Goal: Task Accomplishment & Management: Use online tool/utility

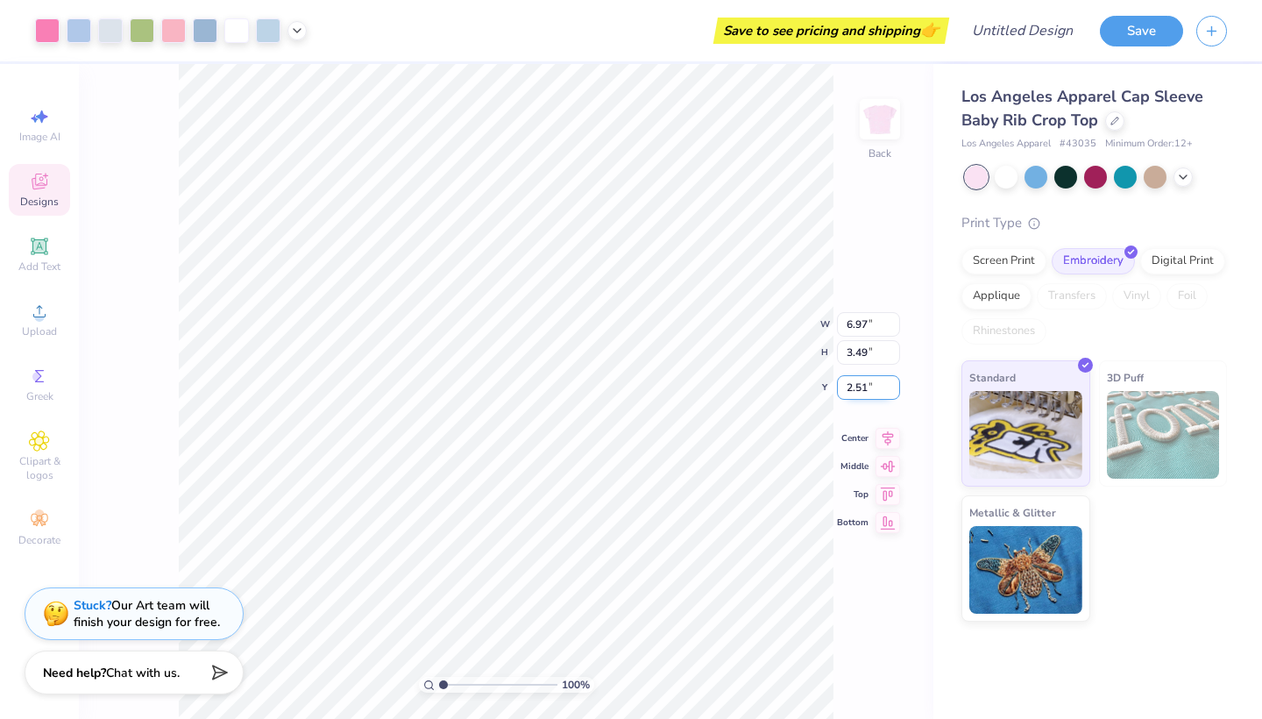
click at [880, 381] on input "2.51" at bounding box center [868, 387] width 63 height 25
click at [887, 381] on input "2.51" at bounding box center [868, 387] width 63 height 25
click at [892, 354] on input "3.48" at bounding box center [868, 352] width 63 height 25
click at [892, 354] on input "3.47" at bounding box center [868, 352] width 63 height 25
click at [892, 354] on input "3.46" at bounding box center [868, 352] width 63 height 25
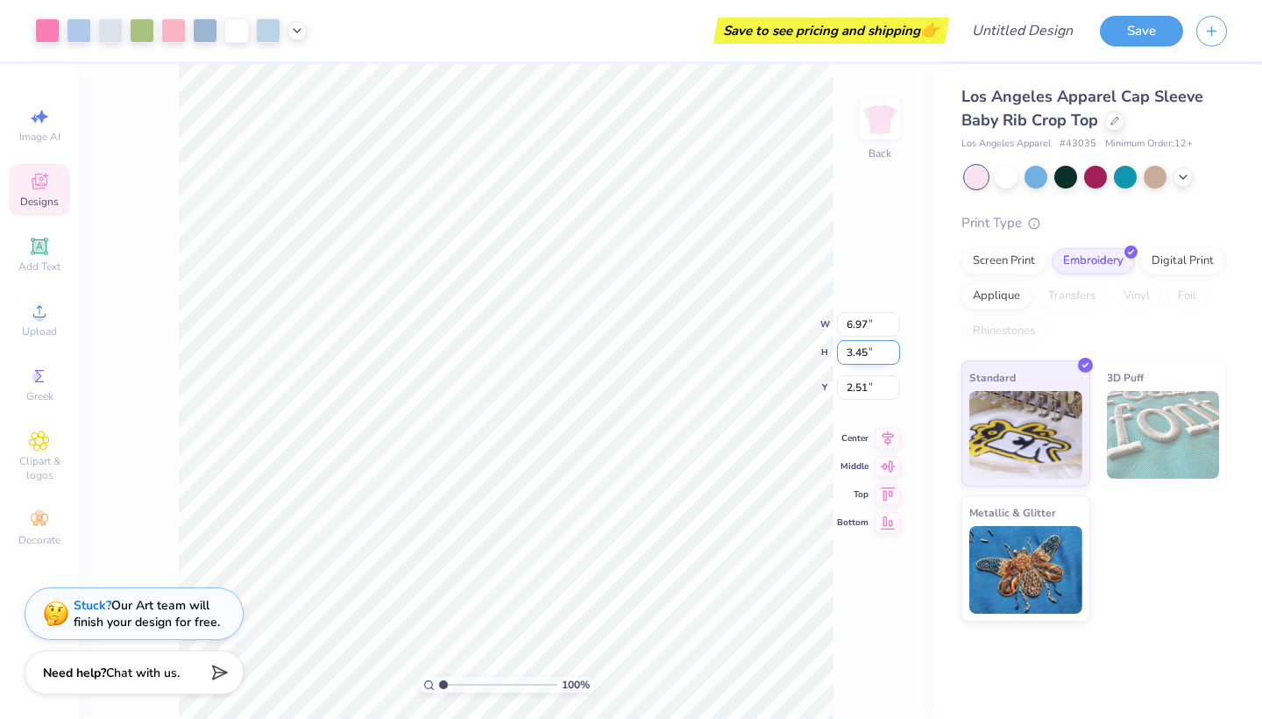
click at [892, 354] on input "3.45" at bounding box center [868, 352] width 63 height 25
click at [892, 354] on input "3.44" at bounding box center [868, 352] width 63 height 25
type input "3.21"
click at [892, 354] on input "3.21" at bounding box center [868, 352] width 63 height 25
click at [895, 331] on div "W 6.97 6.97 " H 3.21 3.21 "" at bounding box center [859, 338] width 81 height 53
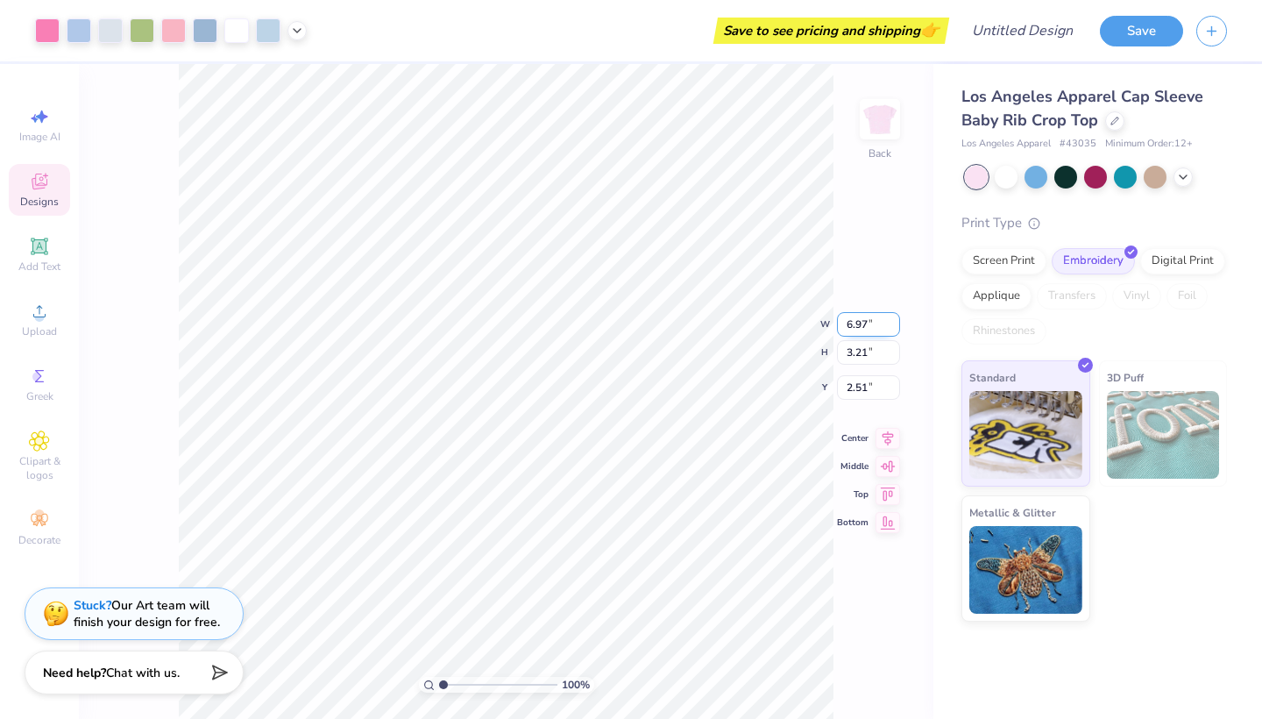
type input "6.41"
type input "2.65"
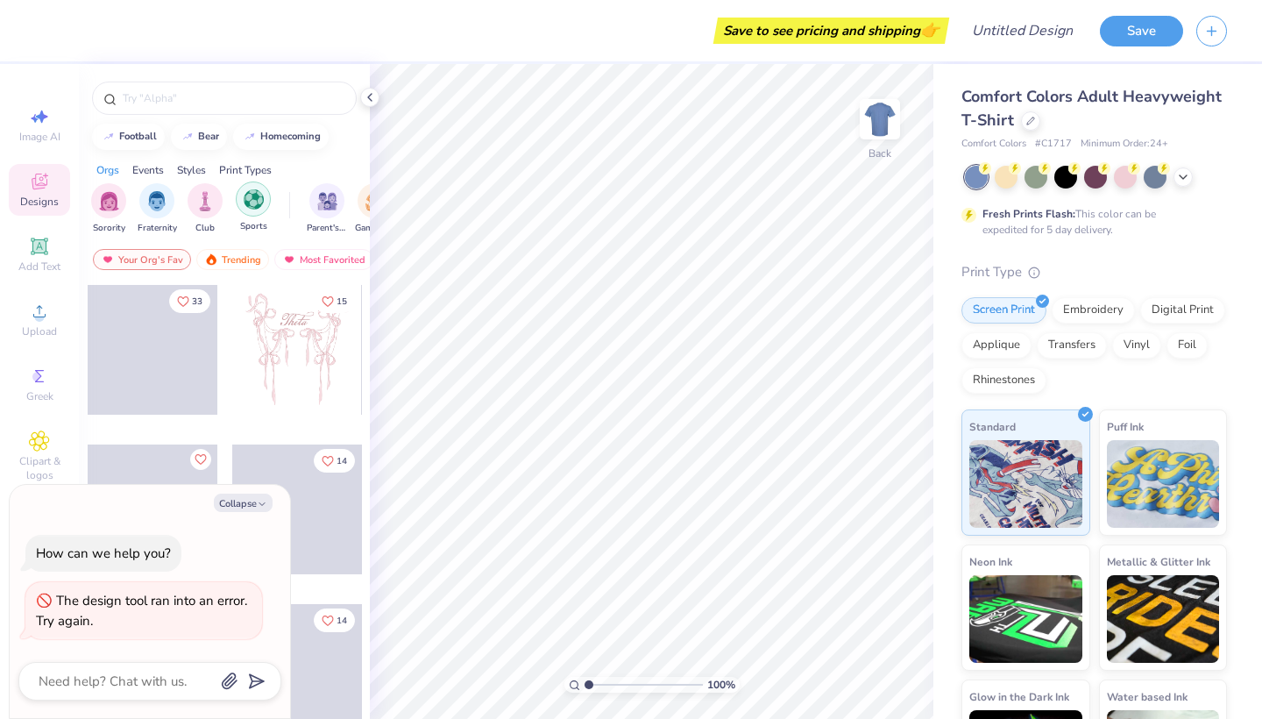
click at [244, 193] on img "filter for Sports" at bounding box center [254, 199] width 20 height 20
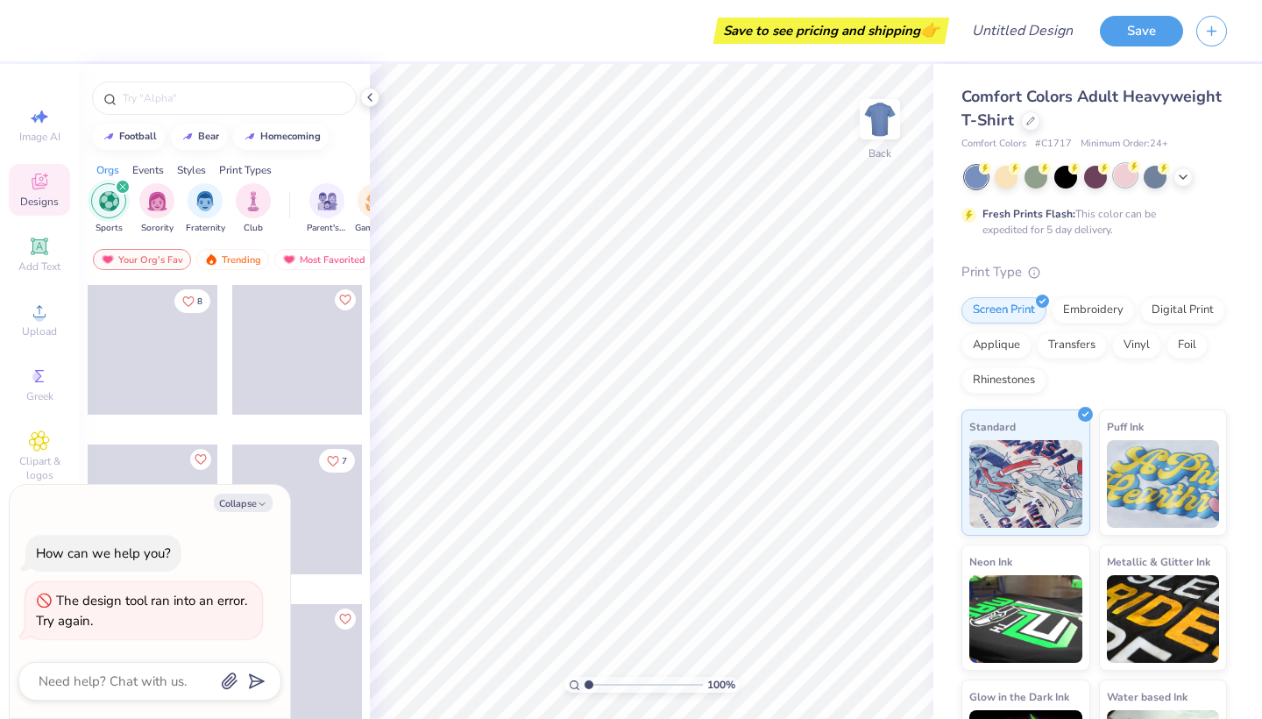
click at [1114, 174] on div at bounding box center [1125, 175] width 23 height 23
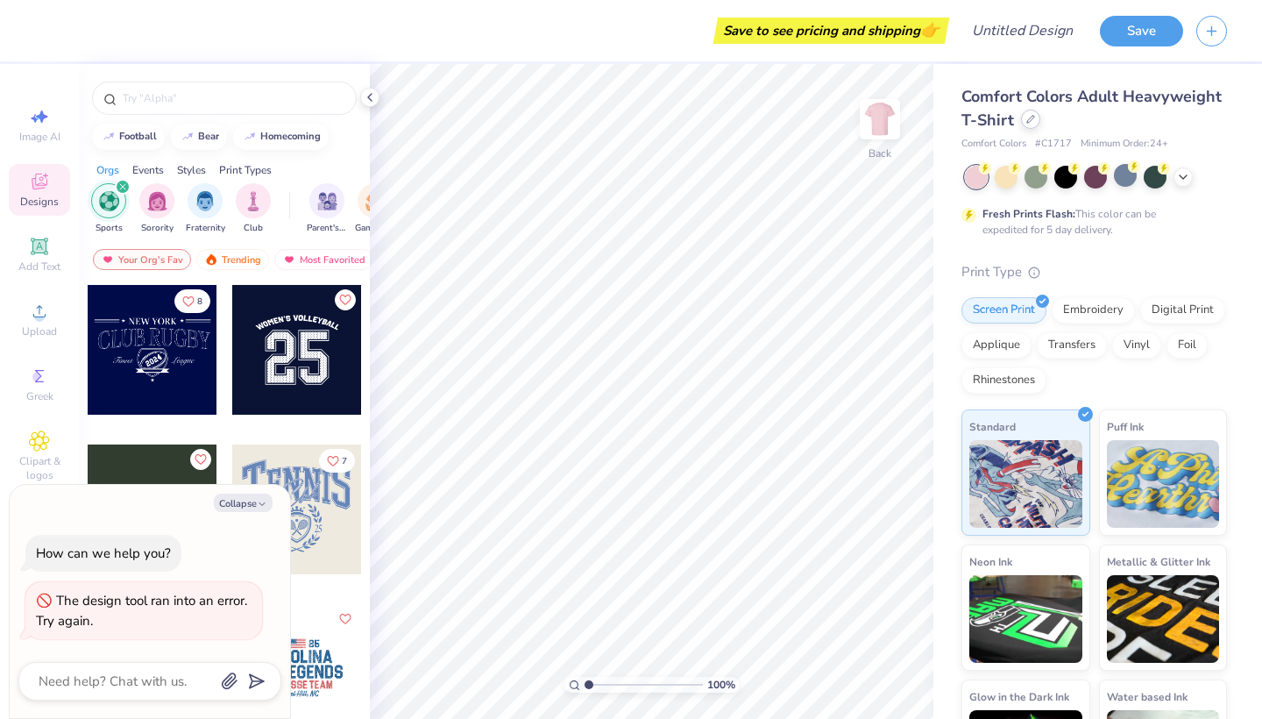
click at [1031, 115] on icon at bounding box center [1030, 119] width 9 height 9
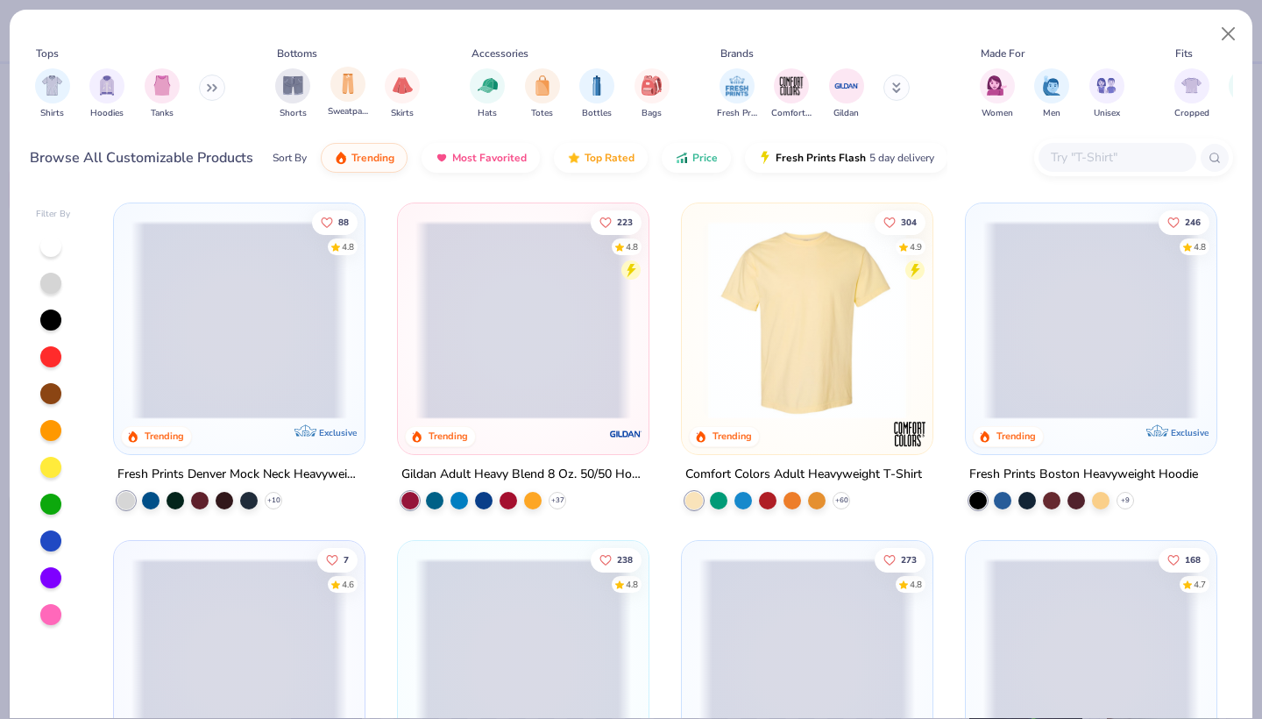
click at [349, 105] on span "Sweatpants" at bounding box center [348, 111] width 40 height 13
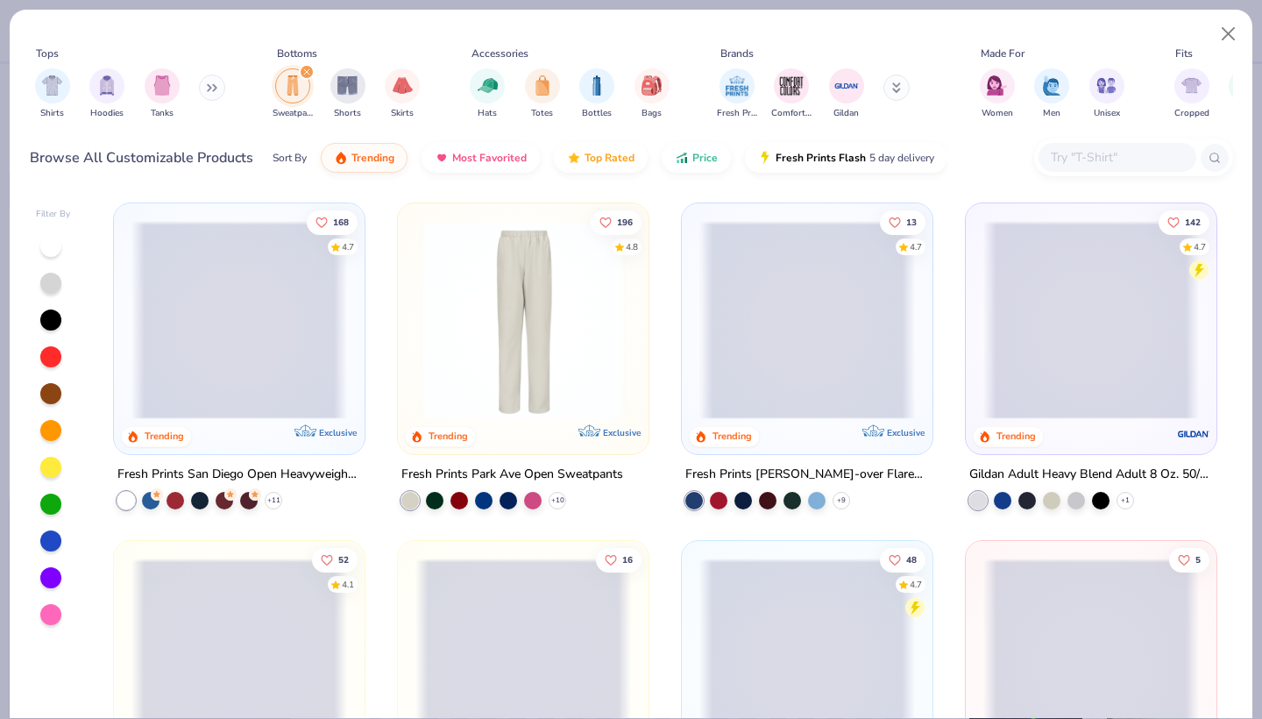
click at [795, 301] on span at bounding box center [807, 320] width 216 height 198
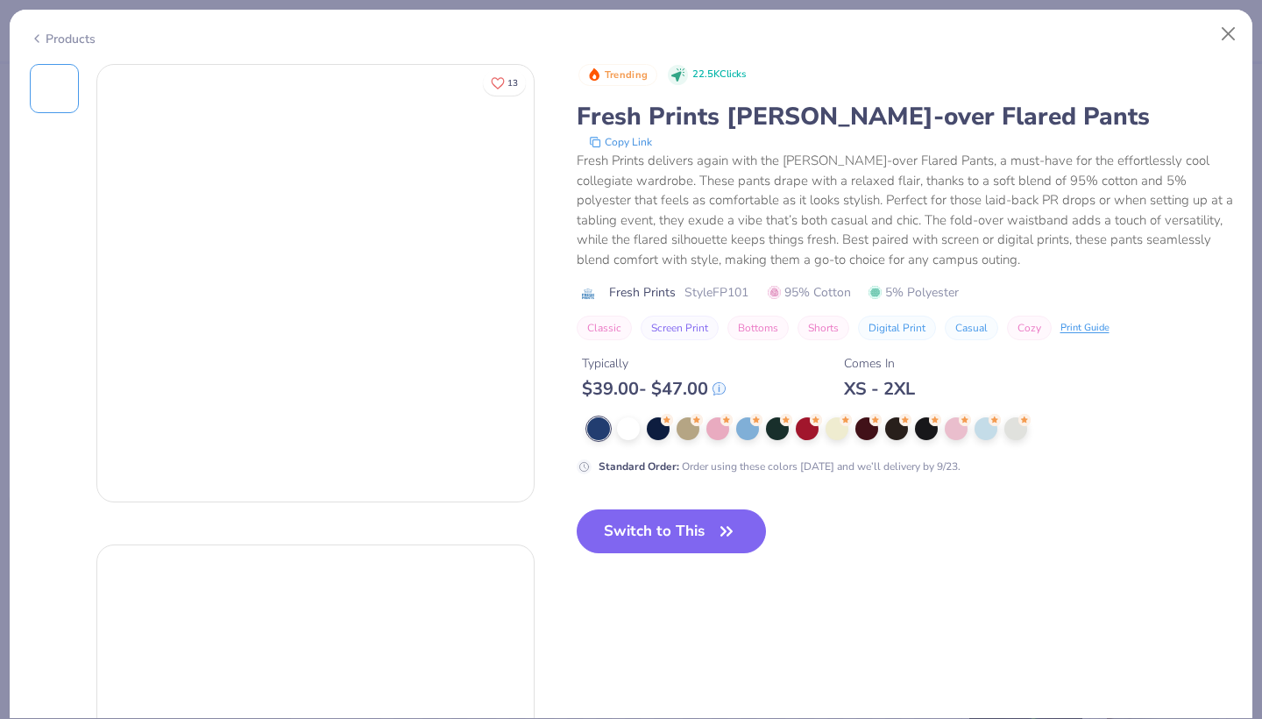
click at [589, 287] on div "Trending 22.5K Clicks Fresh Prints [PERSON_NAME]-over Flared Pants Copy Link Fr…" at bounding box center [905, 202] width 656 height 277
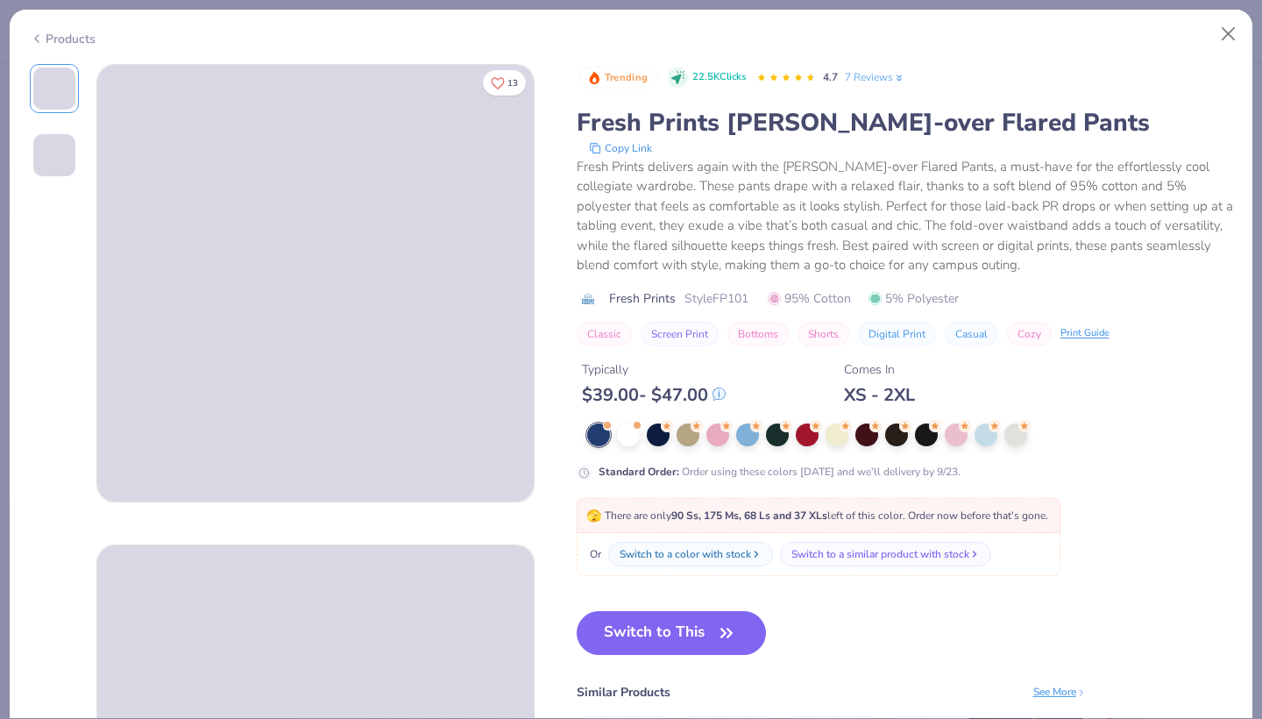
click at [844, 384] on div "XS - 2XL" at bounding box center [879, 395] width 71 height 22
click at [365, 330] on span at bounding box center [315, 283] width 436 height 436
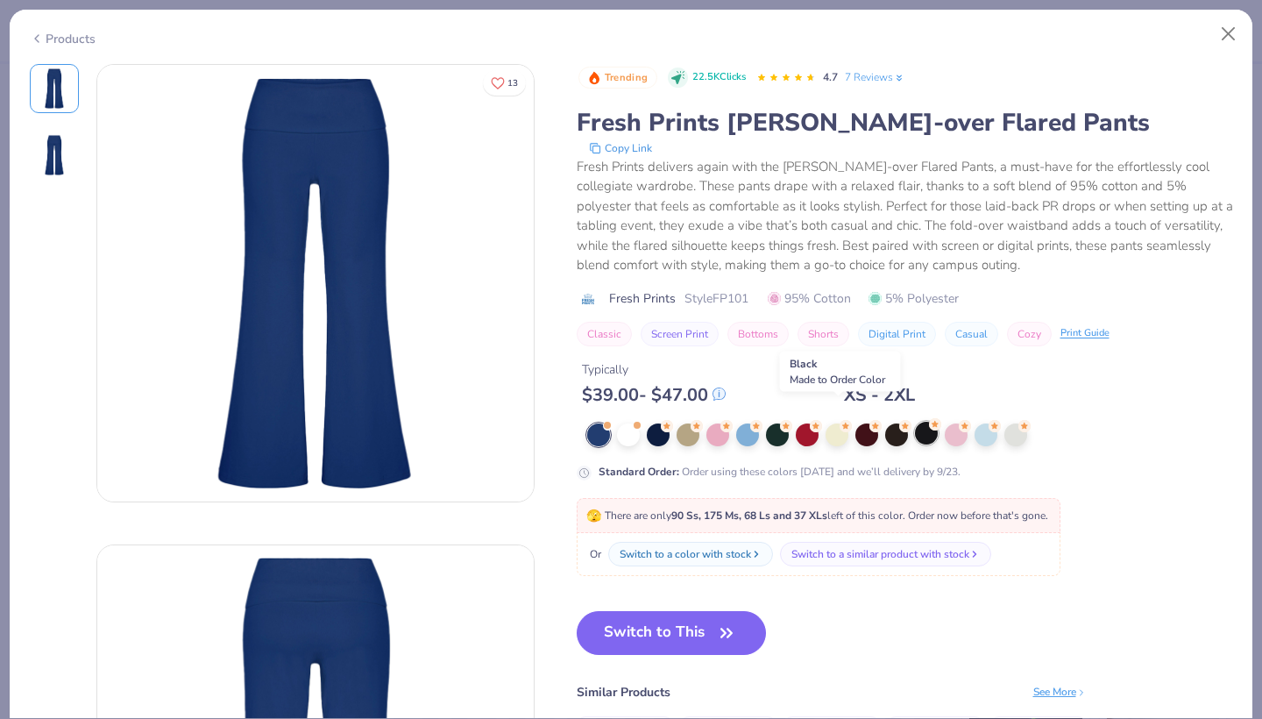
click at [915, 422] on div at bounding box center [926, 433] width 23 height 23
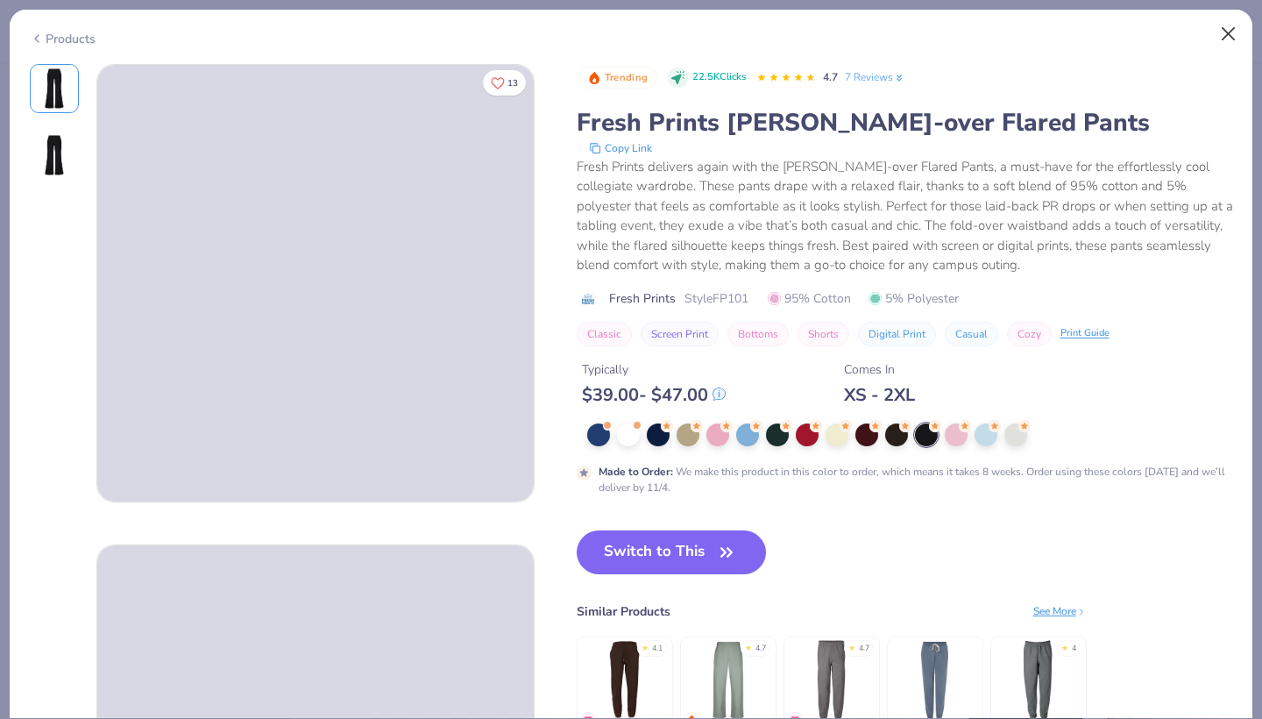
click at [1232, 40] on button "Close" at bounding box center [1228, 34] width 33 height 33
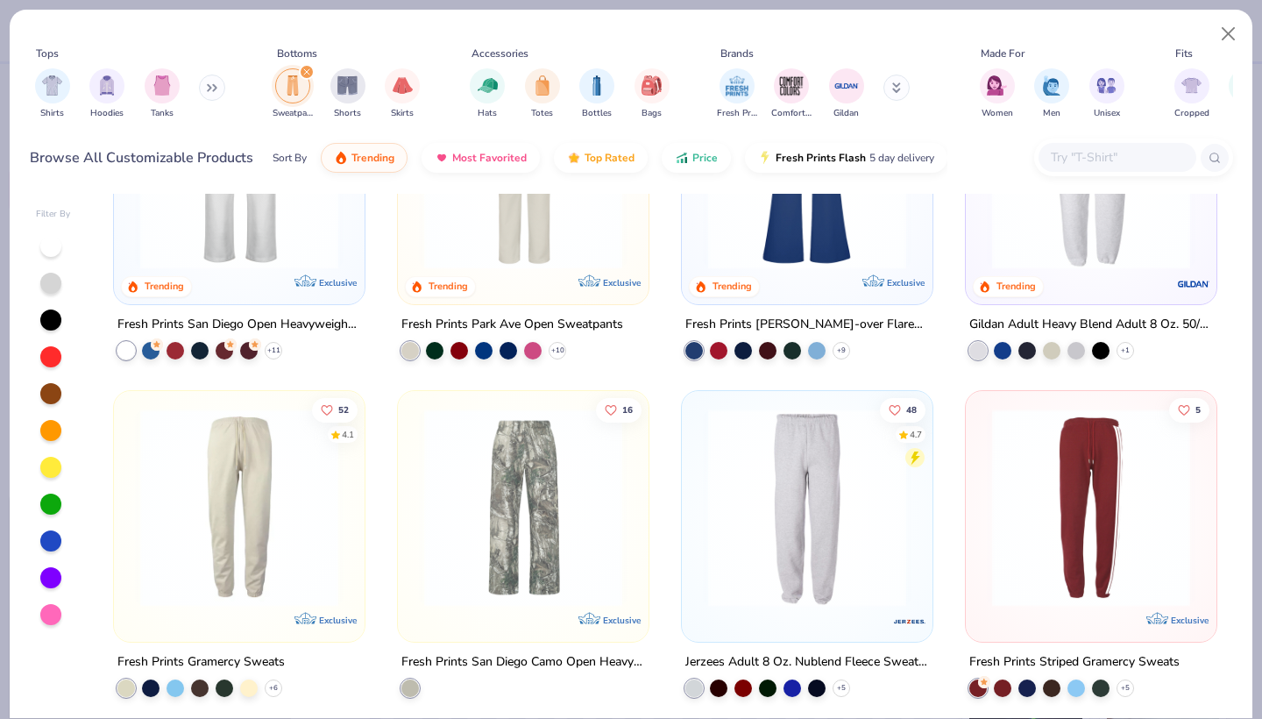
scroll to position [149, 0]
click at [762, 503] on img at bounding box center [807, 508] width 216 height 198
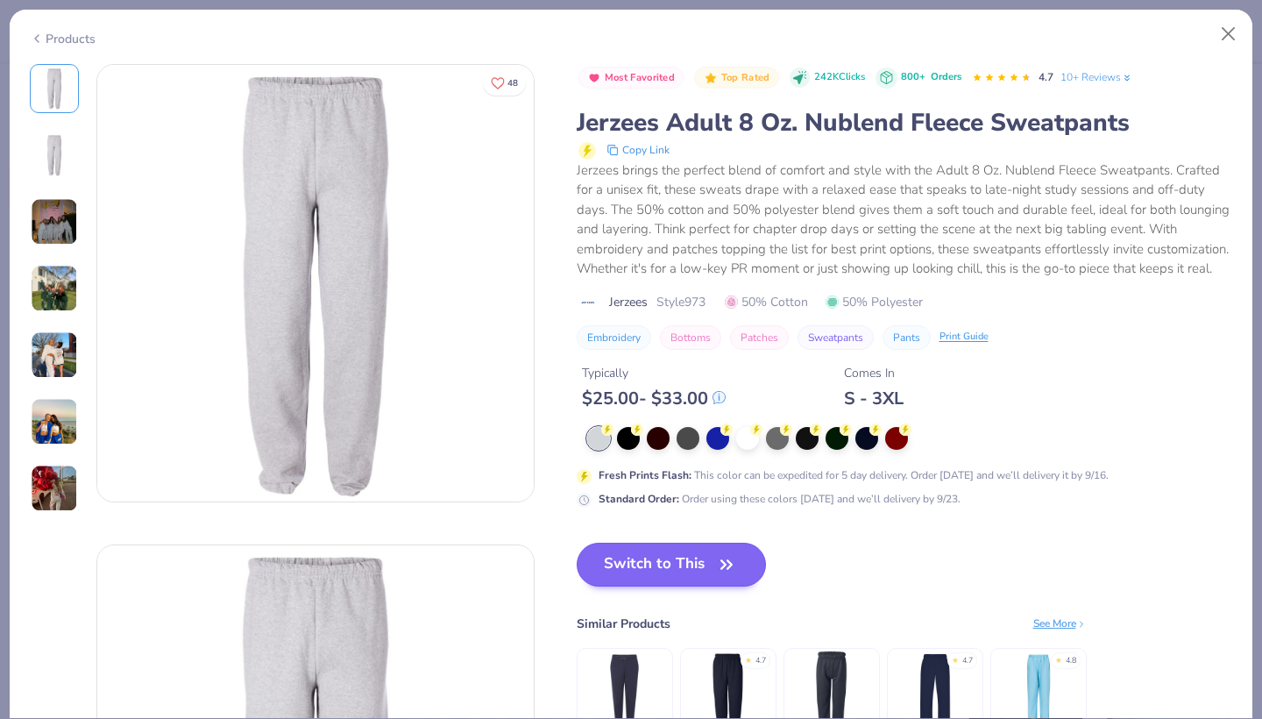
click at [592, 547] on button "Switch to This" at bounding box center [672, 564] width 190 height 44
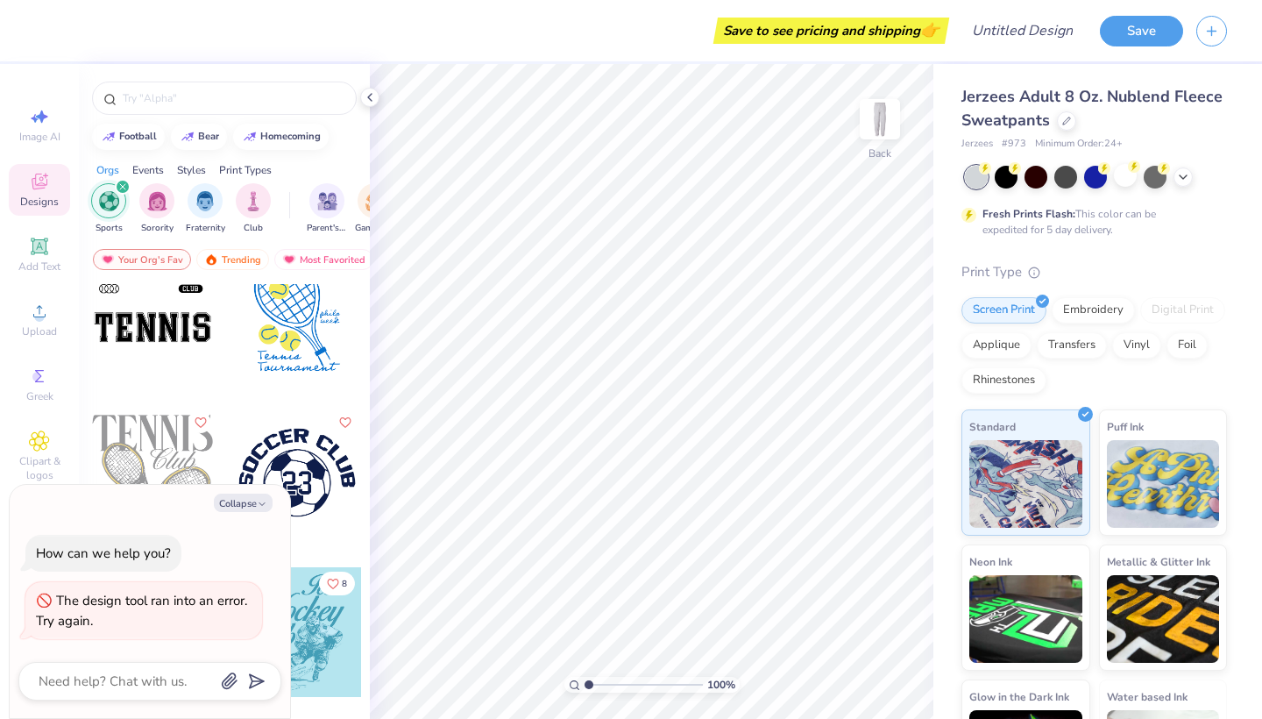
scroll to position [677, 0]
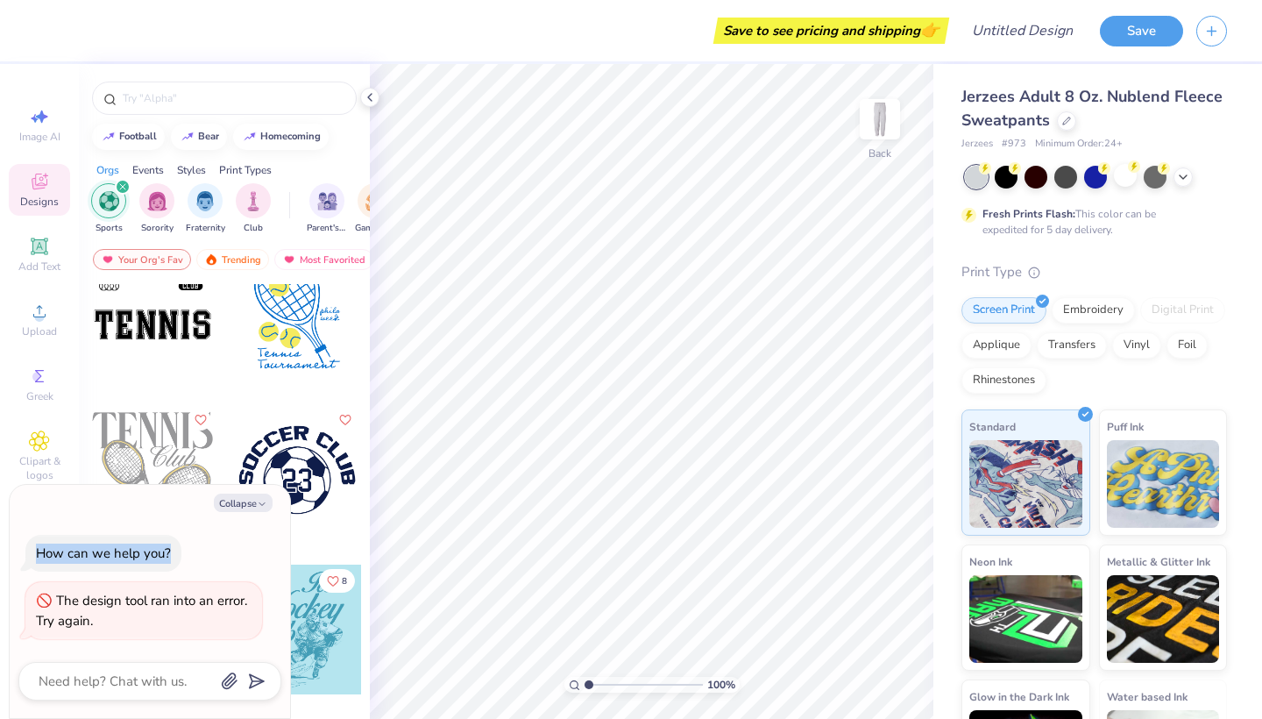
drag, startPoint x: 196, startPoint y: 486, endPoint x: 168, endPoint y: 567, distance: 85.4
click at [168, 567] on div "Collapse How can we help you? The design tool ran into an error. Try again." at bounding box center [150, 602] width 280 height 234
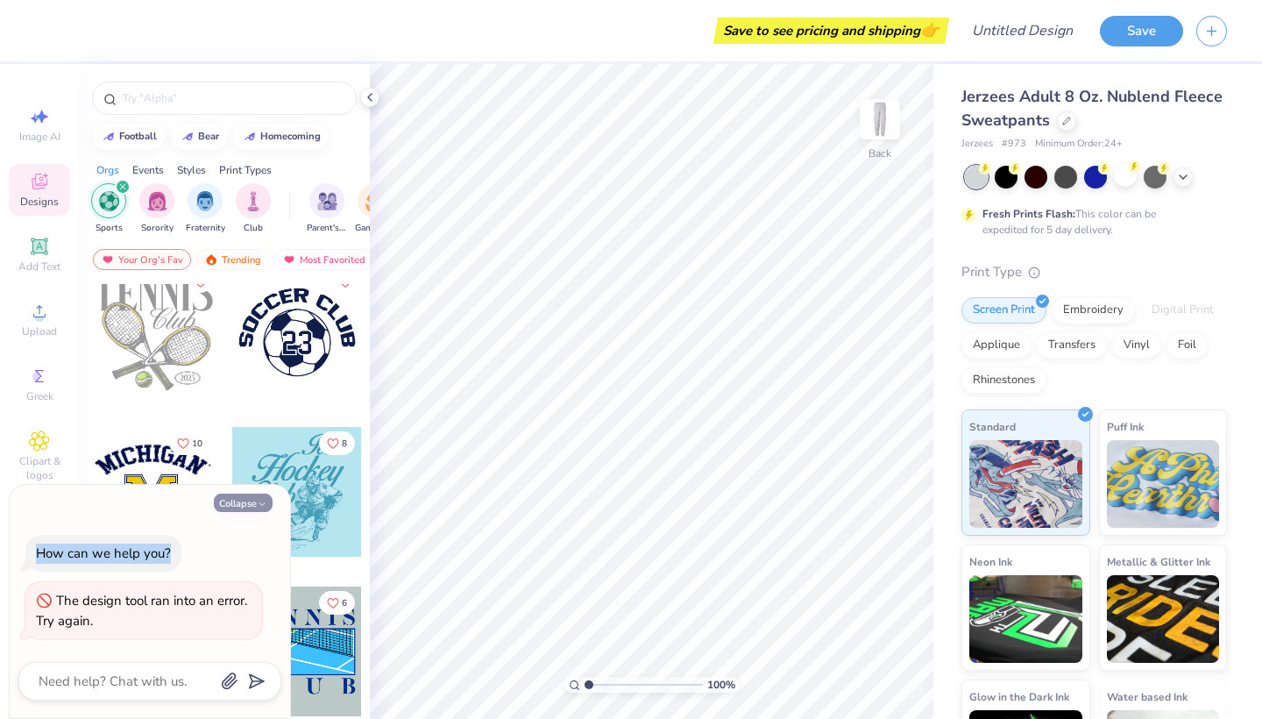
click at [268, 507] on button "Collapse" at bounding box center [243, 502] width 59 height 18
type textarea "x"
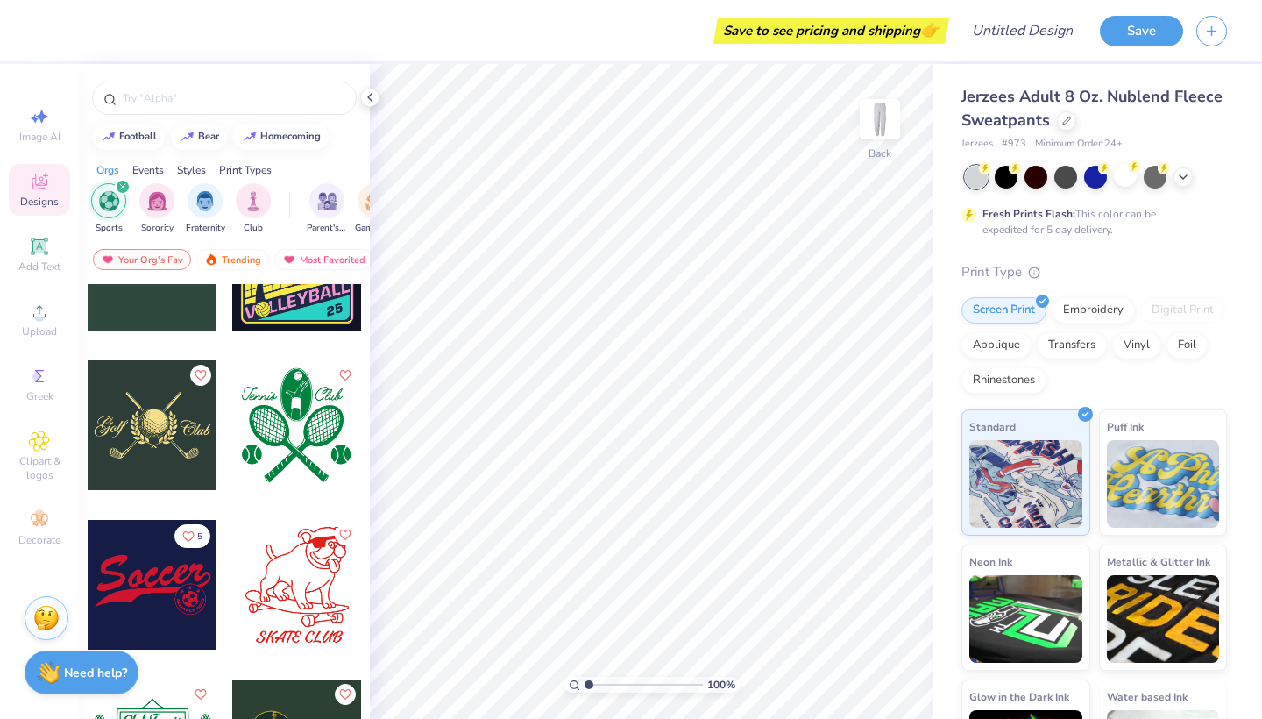
scroll to position [5367, 0]
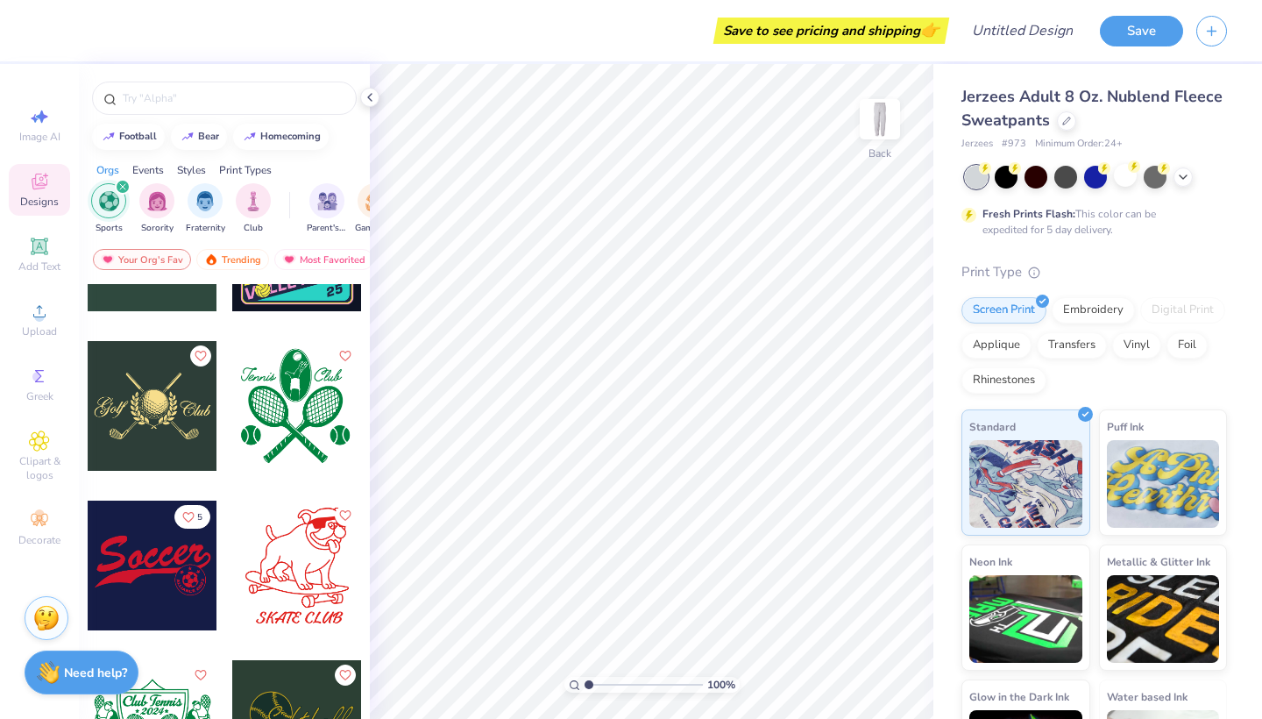
click at [308, 404] on div at bounding box center [167, 406] width 389 height 130
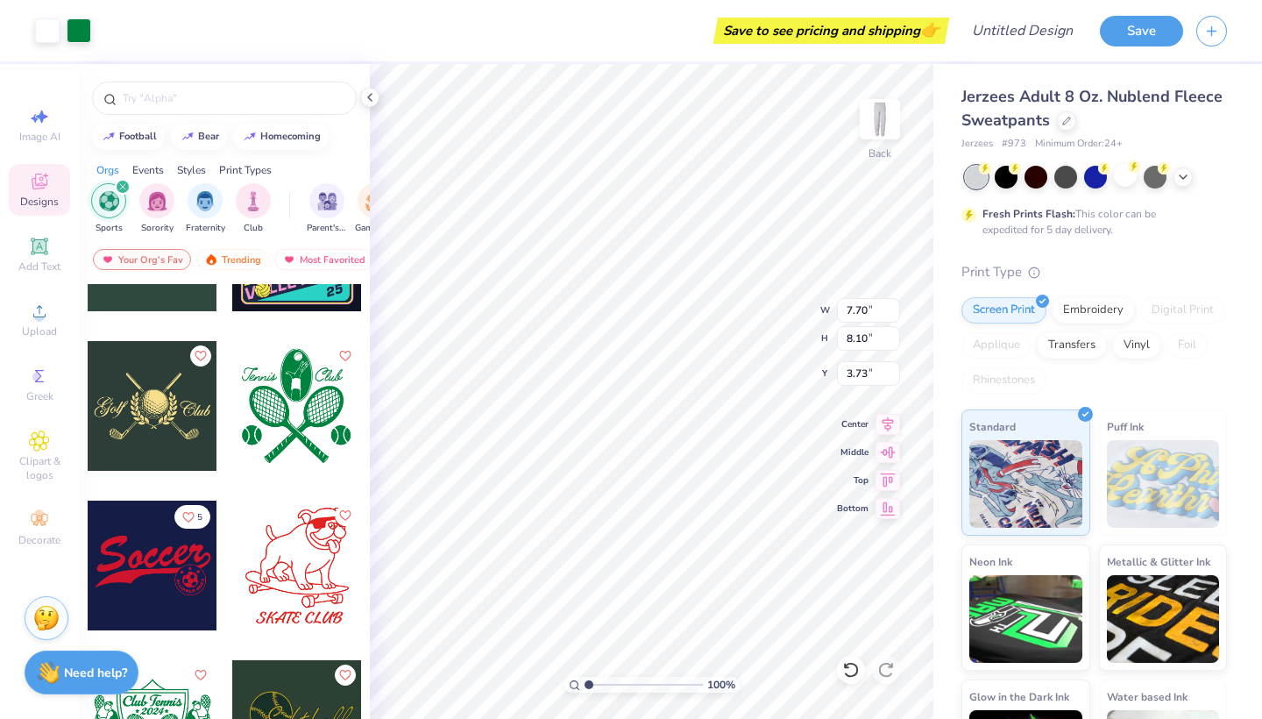
type input "1.57"
type input "5.73"
type input "6.03"
click at [1110, 310] on div "Embroidery" at bounding box center [1093, 307] width 83 height 26
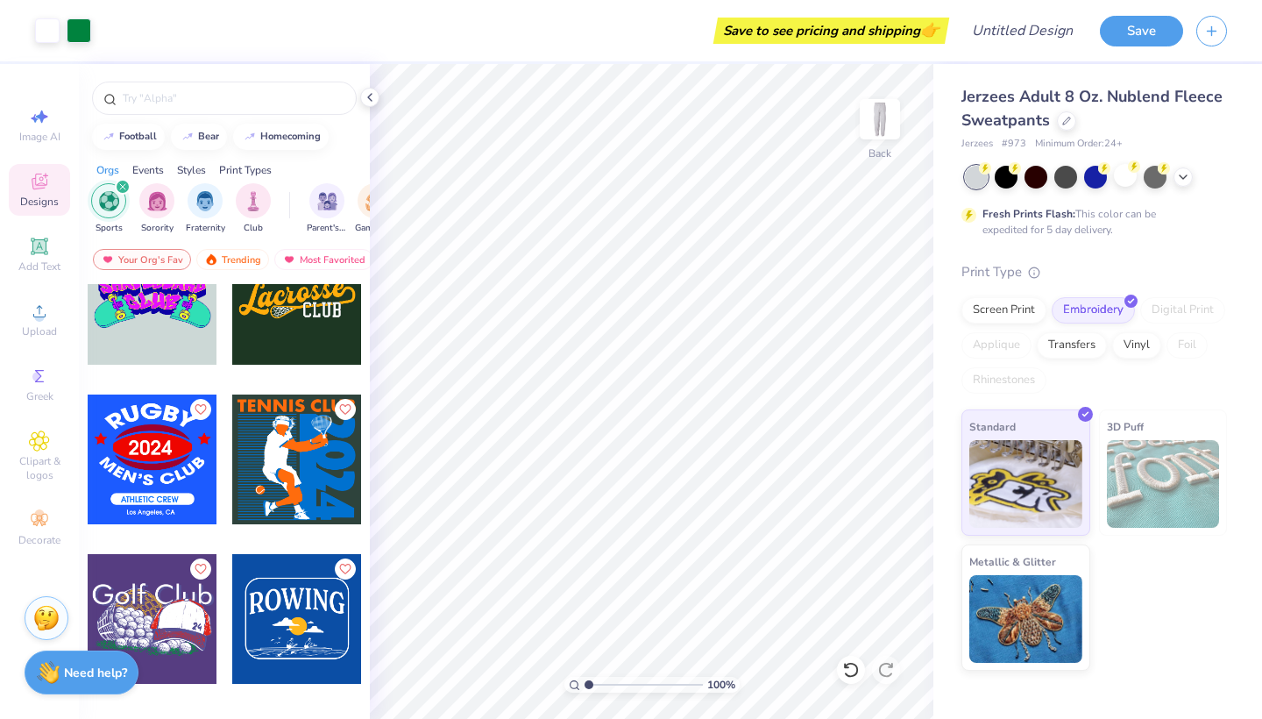
scroll to position [6432, 0]
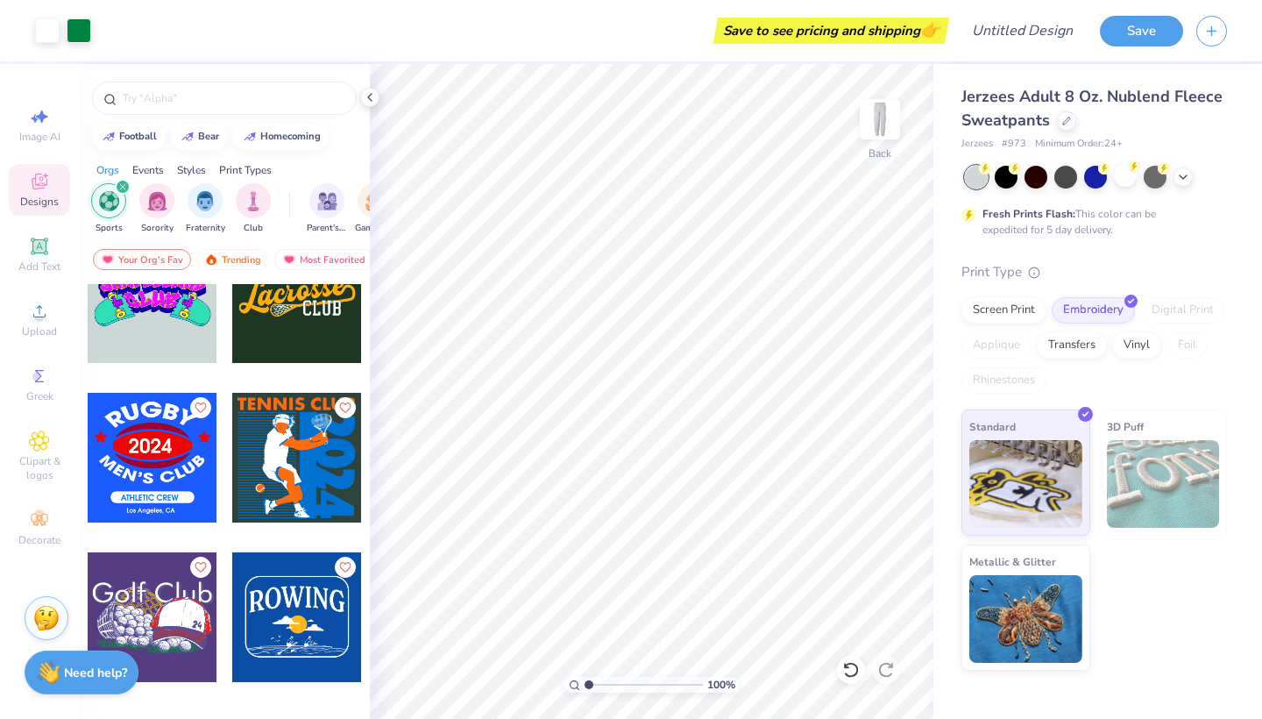
click at [126, 188] on div "filter for Sports" at bounding box center [123, 187] width 16 height 16
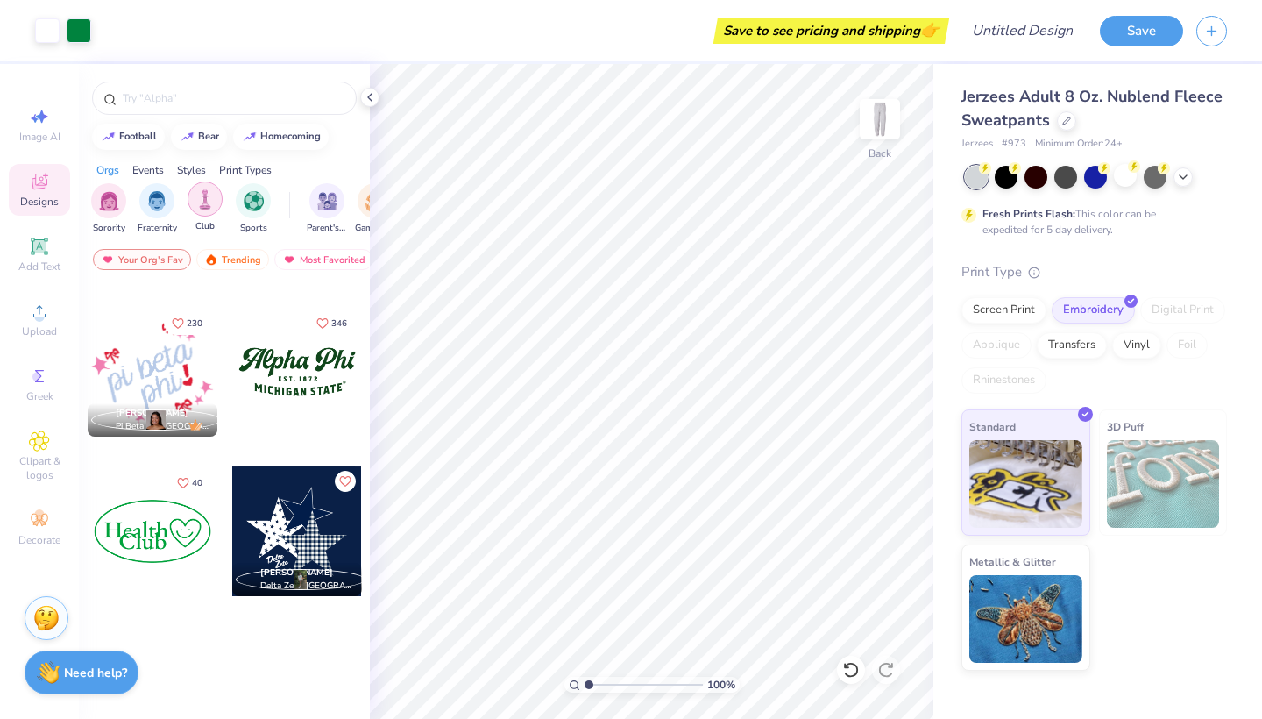
click at [213, 206] on img "filter for Club" at bounding box center [204, 199] width 19 height 20
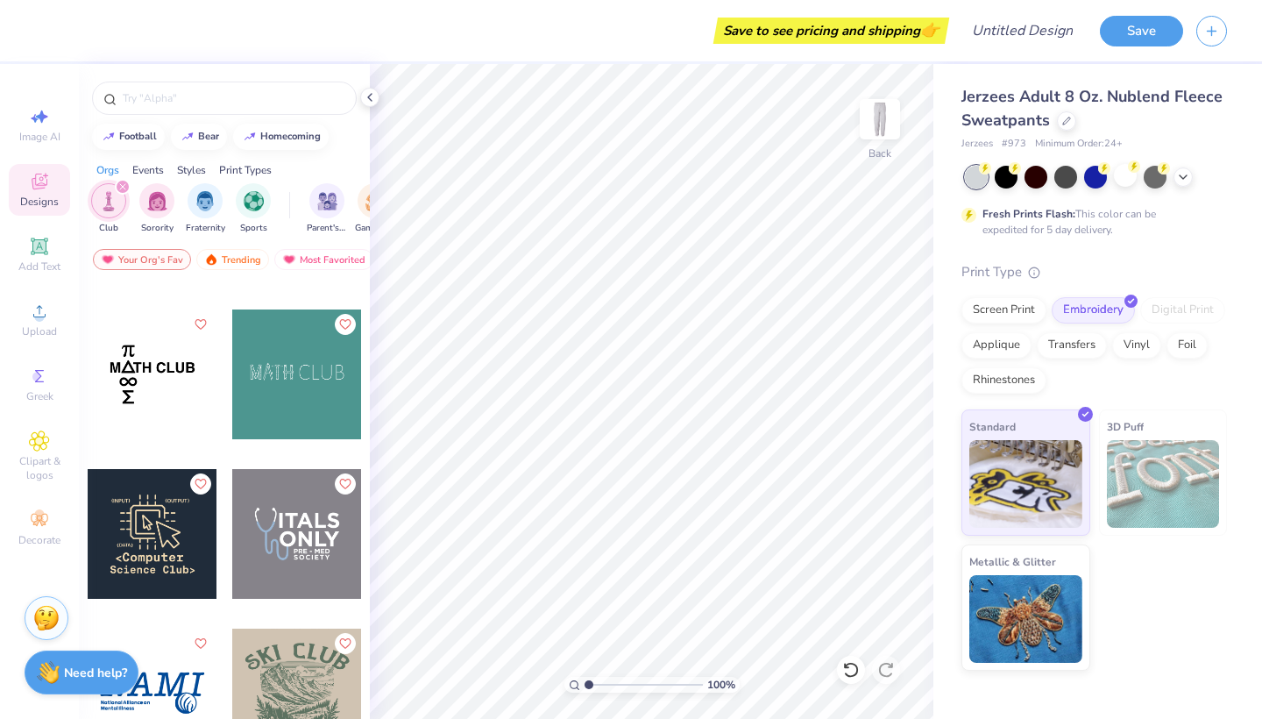
scroll to position [8083, 0]
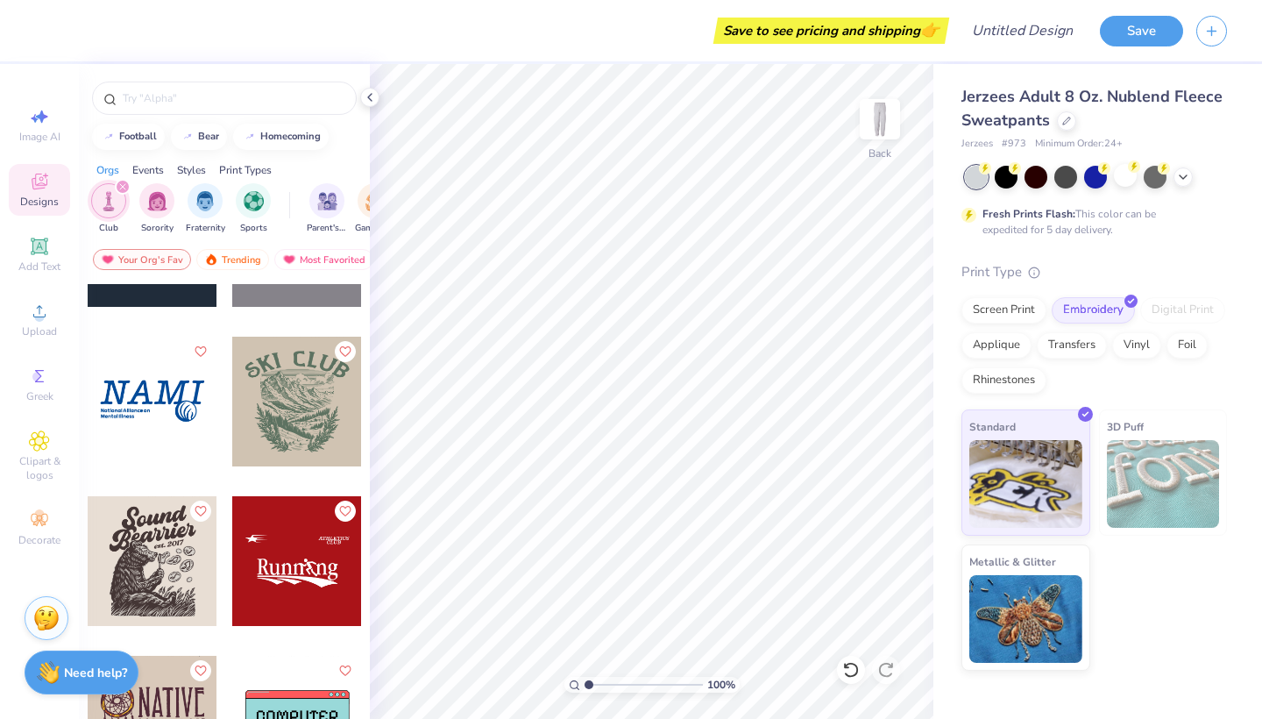
click at [236, 124] on div "football bear homecoming" at bounding box center [224, 137] width 291 height 26
click at [120, 189] on icon "filter for Club" at bounding box center [122, 186] width 5 height 5
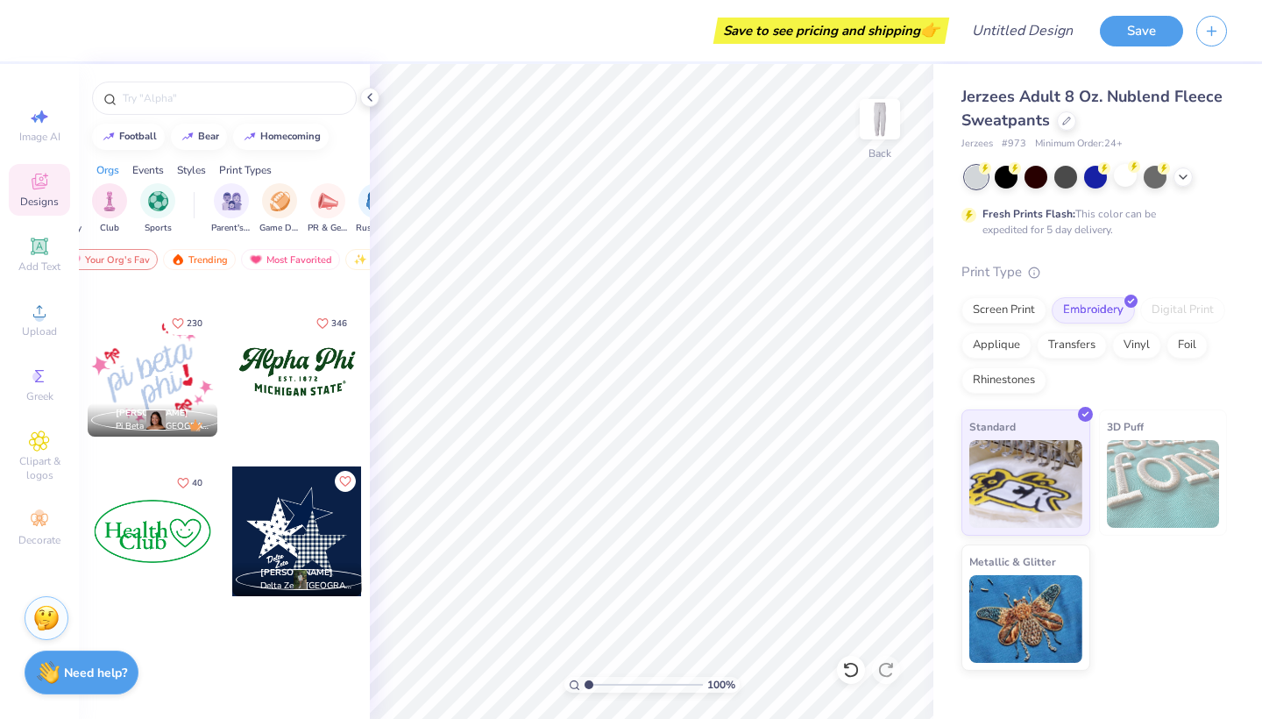
scroll to position [0, 77]
click at [257, 204] on img "filter for Parent's Weekend" at bounding box center [250, 199] width 20 height 20
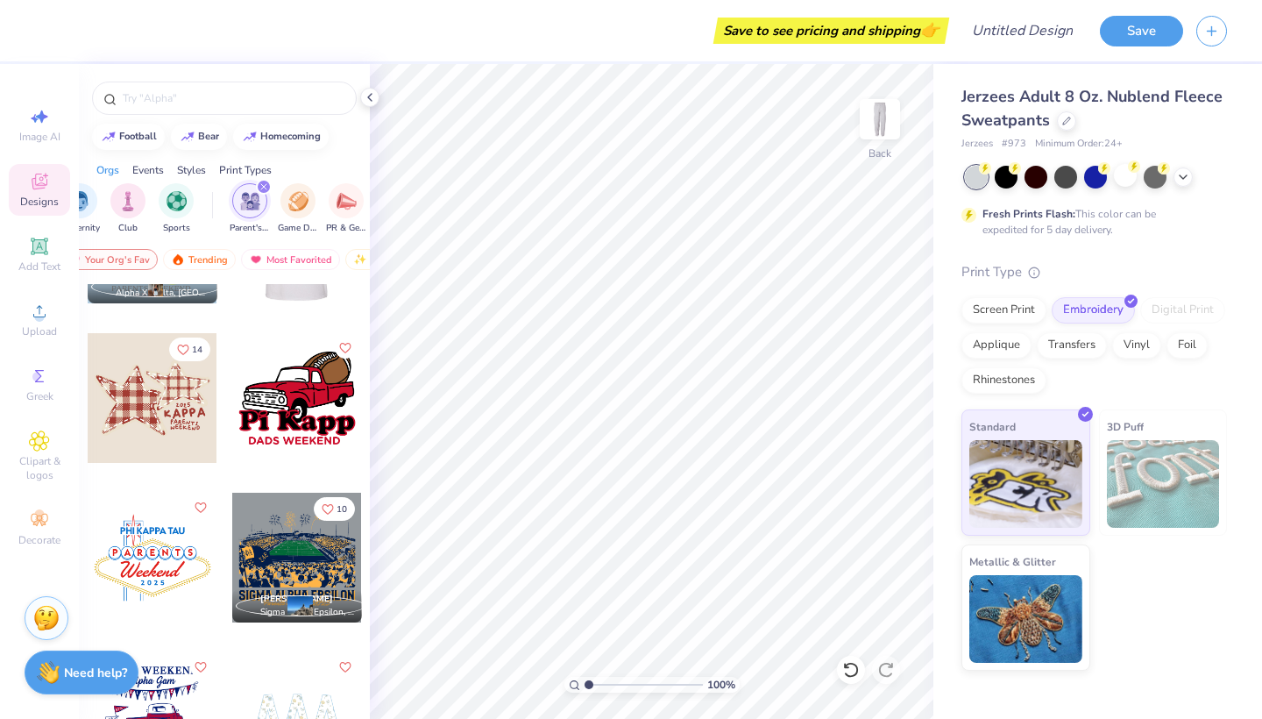
scroll to position [405, 0]
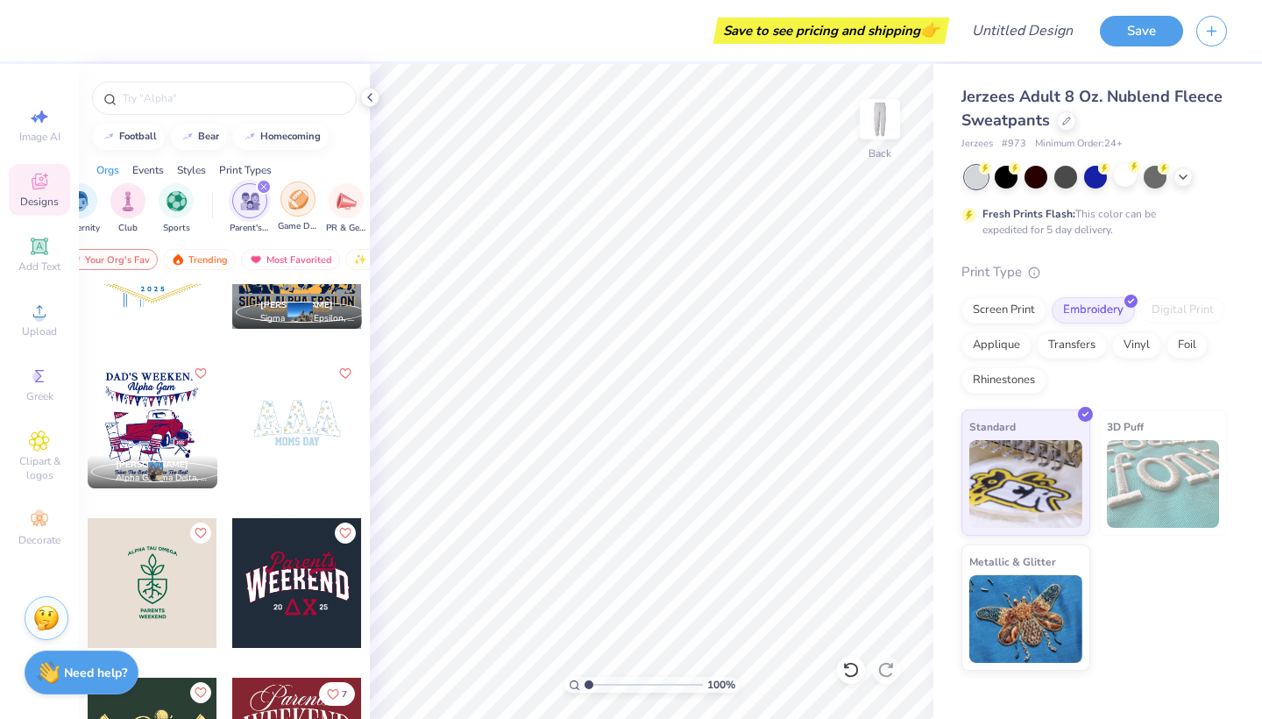
click at [288, 209] on img "filter for Game Day" at bounding box center [298, 199] width 20 height 20
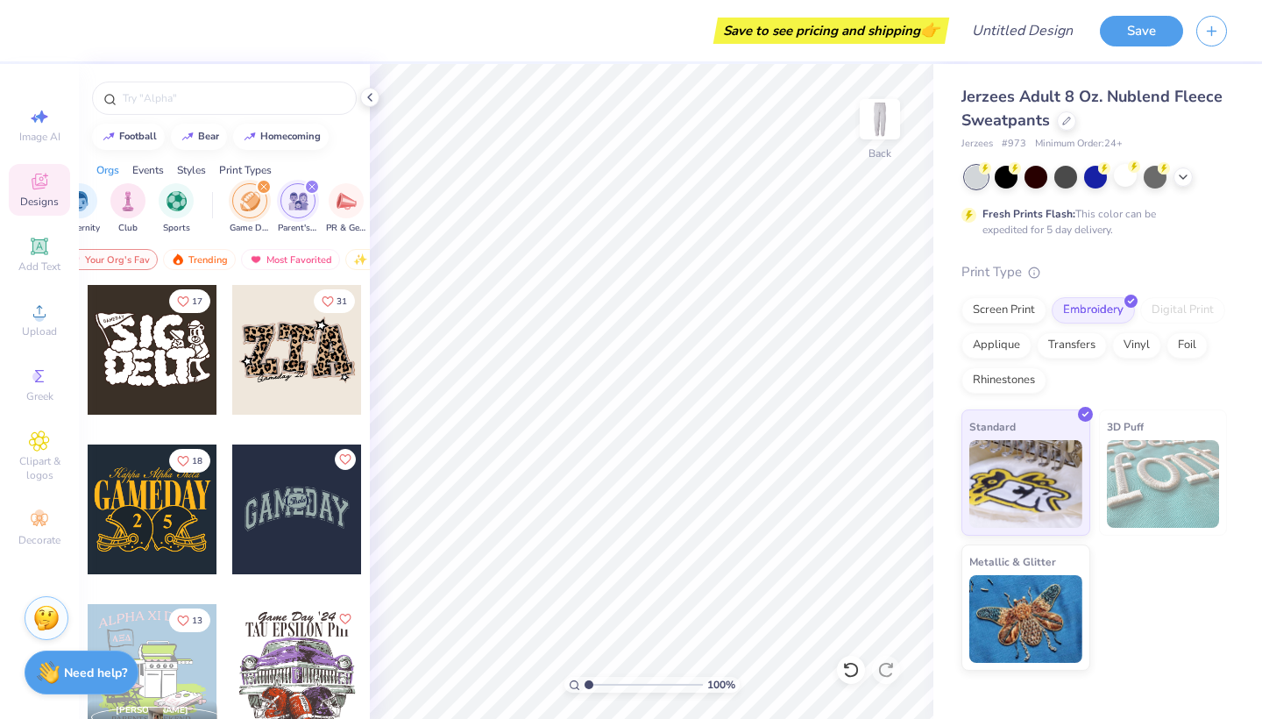
click at [266, 187] on icon "filter for Game Day" at bounding box center [263, 186] width 7 height 7
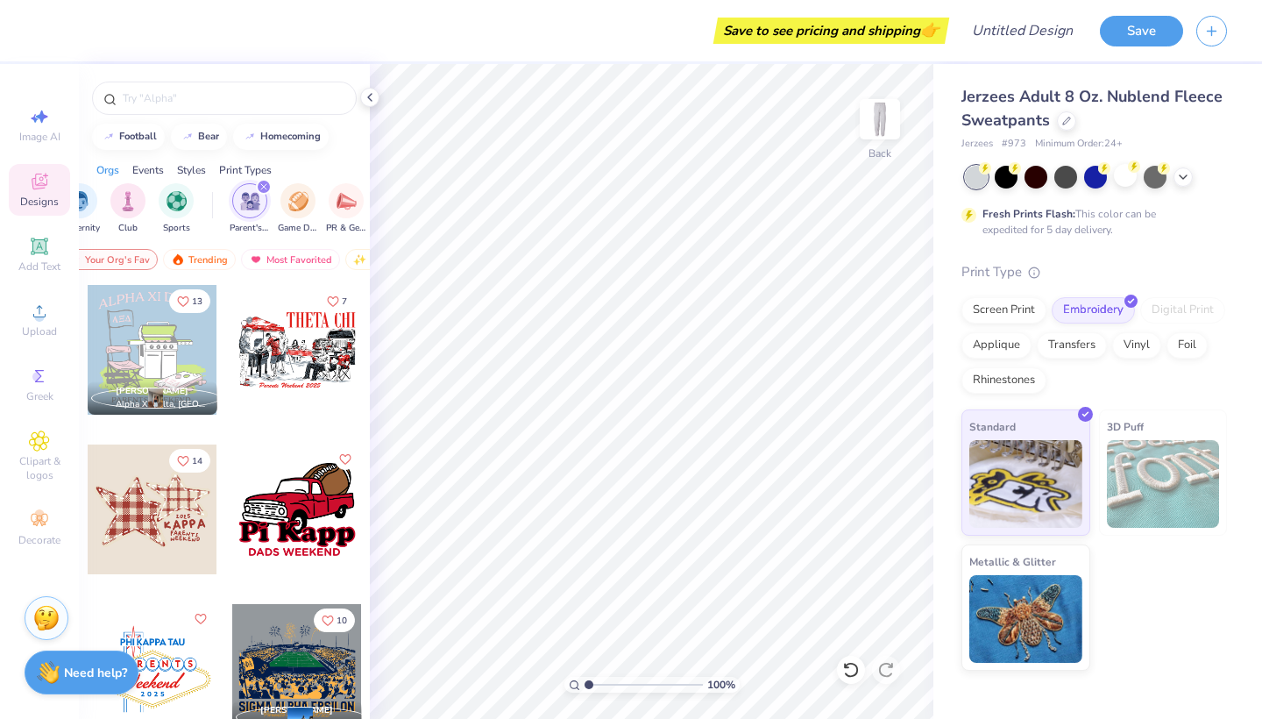
click at [266, 186] on icon "filter for Parent's Weekend" at bounding box center [263, 186] width 7 height 7
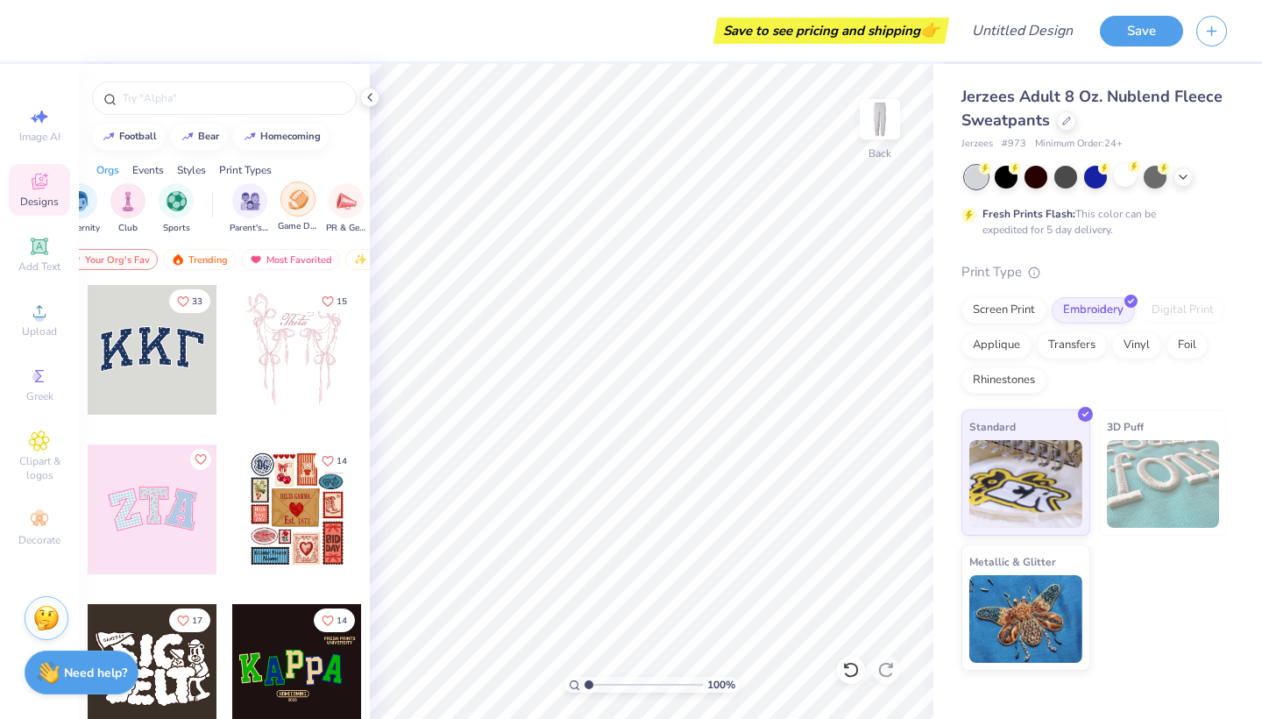
click at [282, 201] on div "filter for Game Day" at bounding box center [297, 198] width 35 height 35
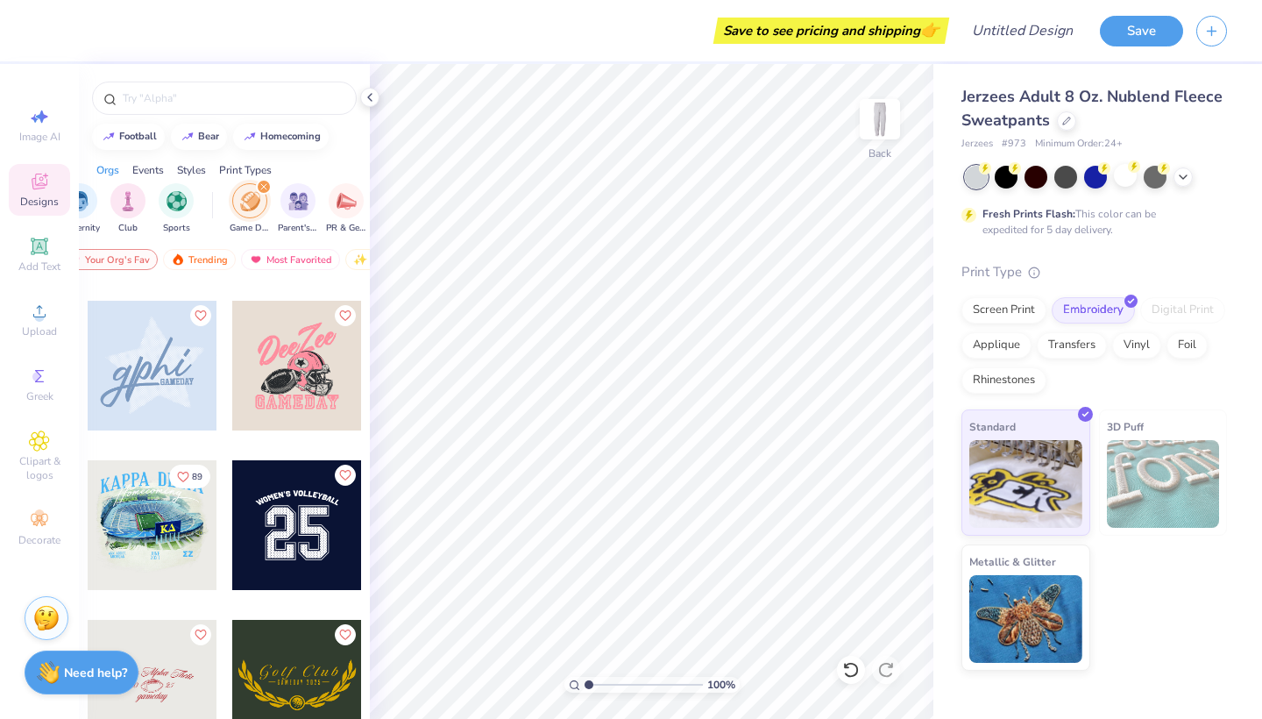
scroll to position [640, 0]
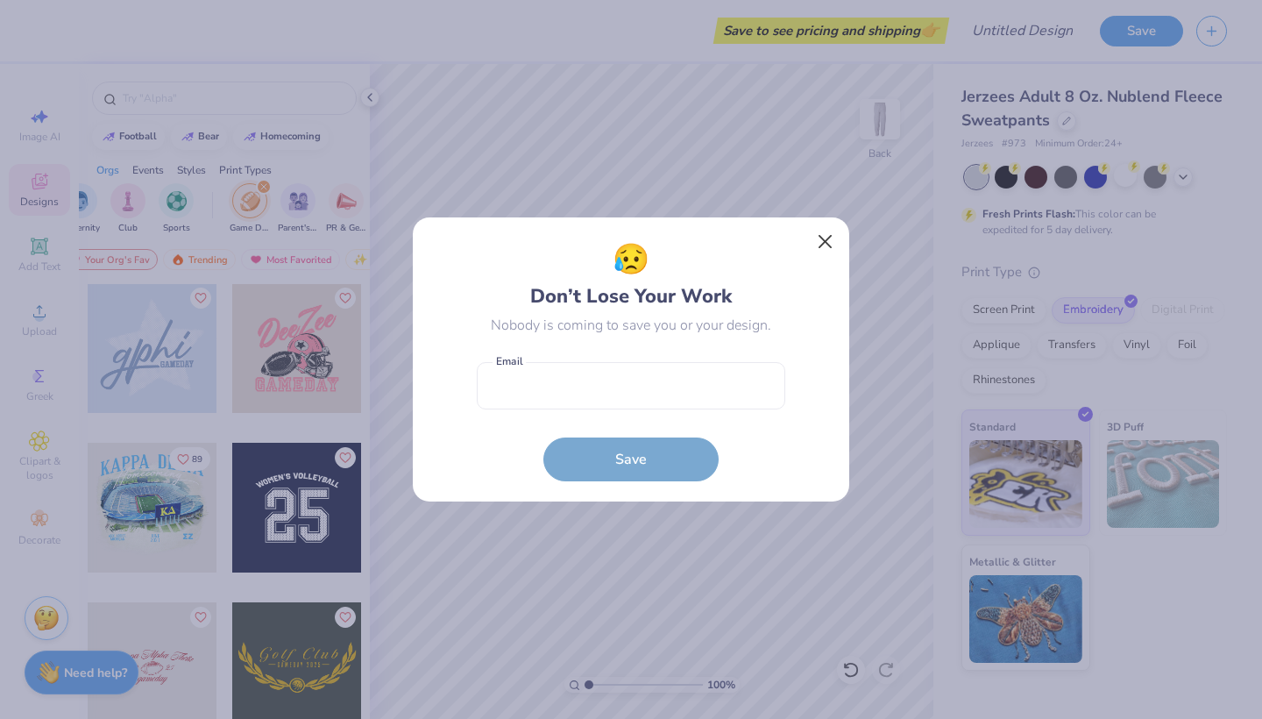
click at [815, 253] on button "Close" at bounding box center [825, 241] width 33 height 33
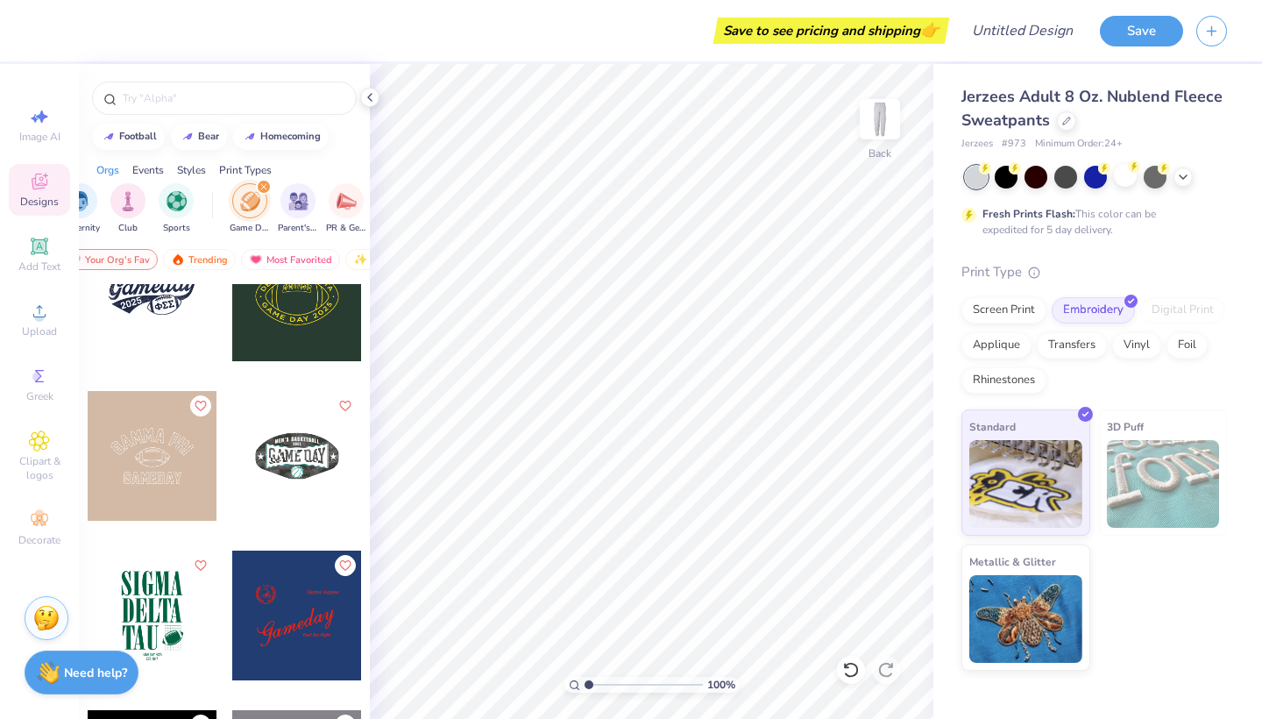
scroll to position [3562, 0]
click at [265, 186] on icon "filter for Game Day" at bounding box center [263, 186] width 5 height 5
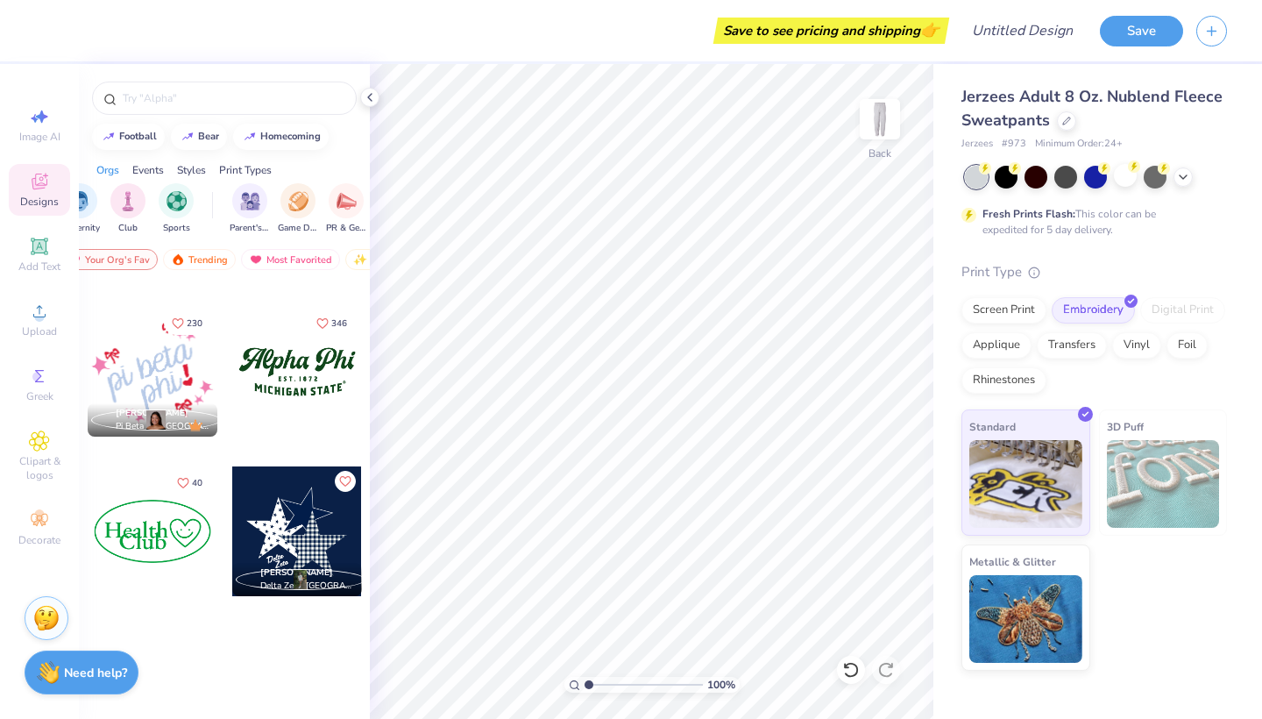
scroll to position [0, 150]
click at [278, 203] on img "filter for PR & General" at bounding box center [274, 199] width 20 height 20
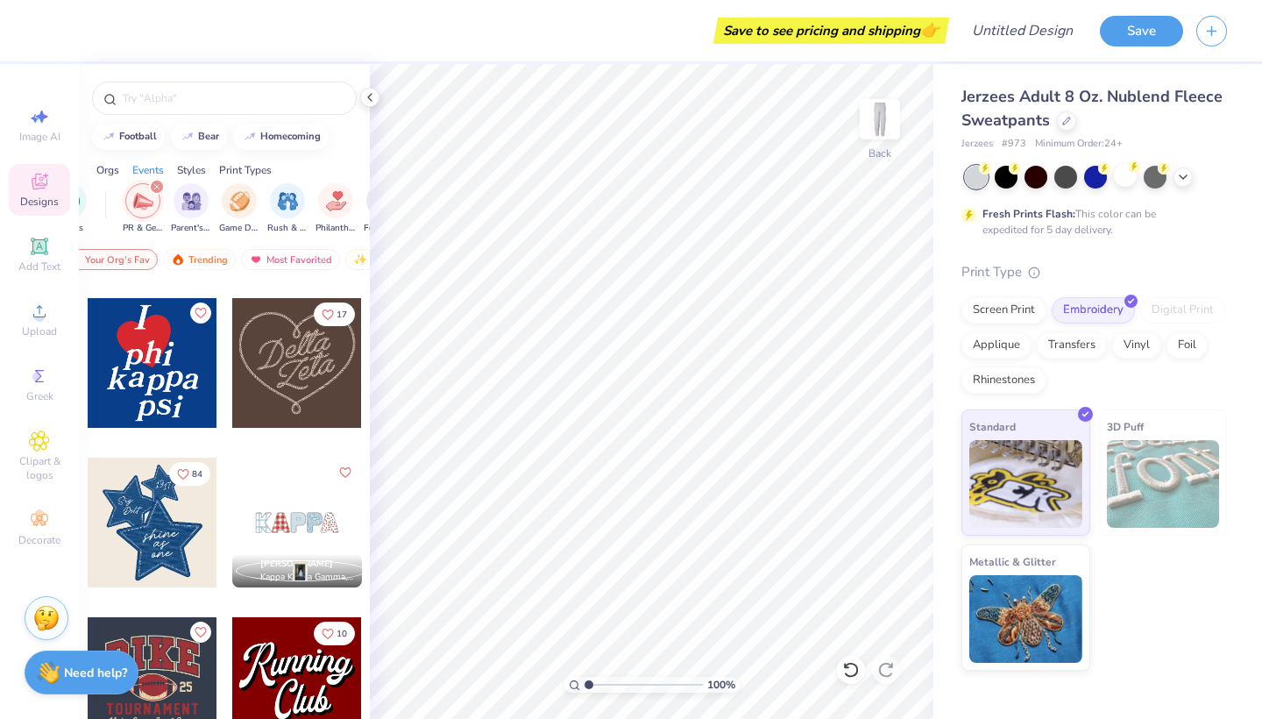
scroll to position [677, 0]
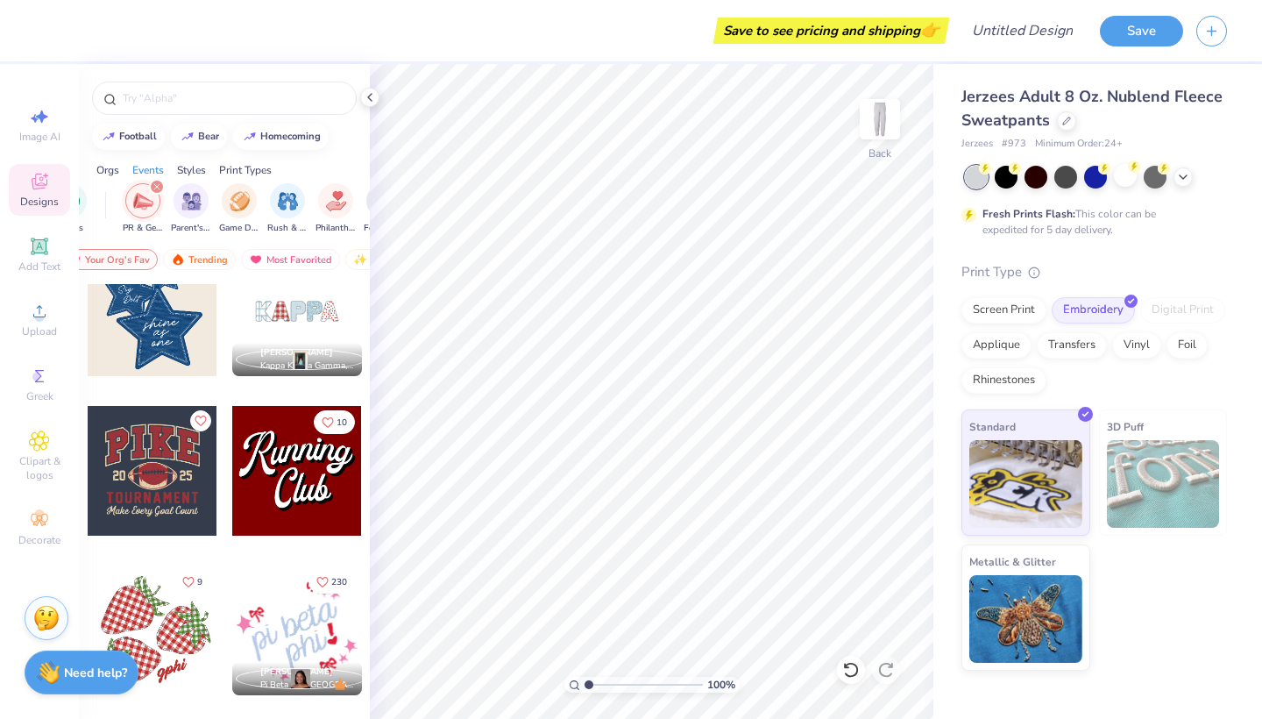
click at [157, 188] on icon "filter for PR & General" at bounding box center [156, 186] width 5 height 5
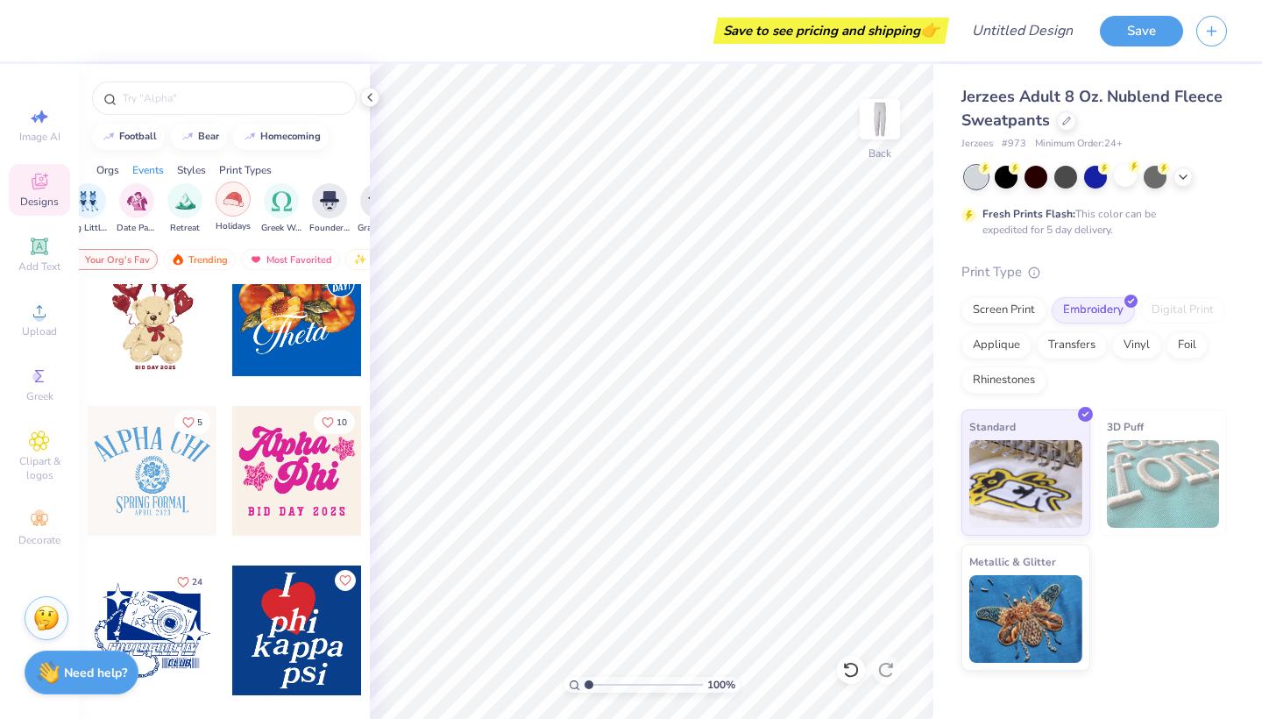
scroll to position [0, 534]
click at [232, 205] on img "filter for Holidays" at bounding box center [227, 199] width 20 height 20
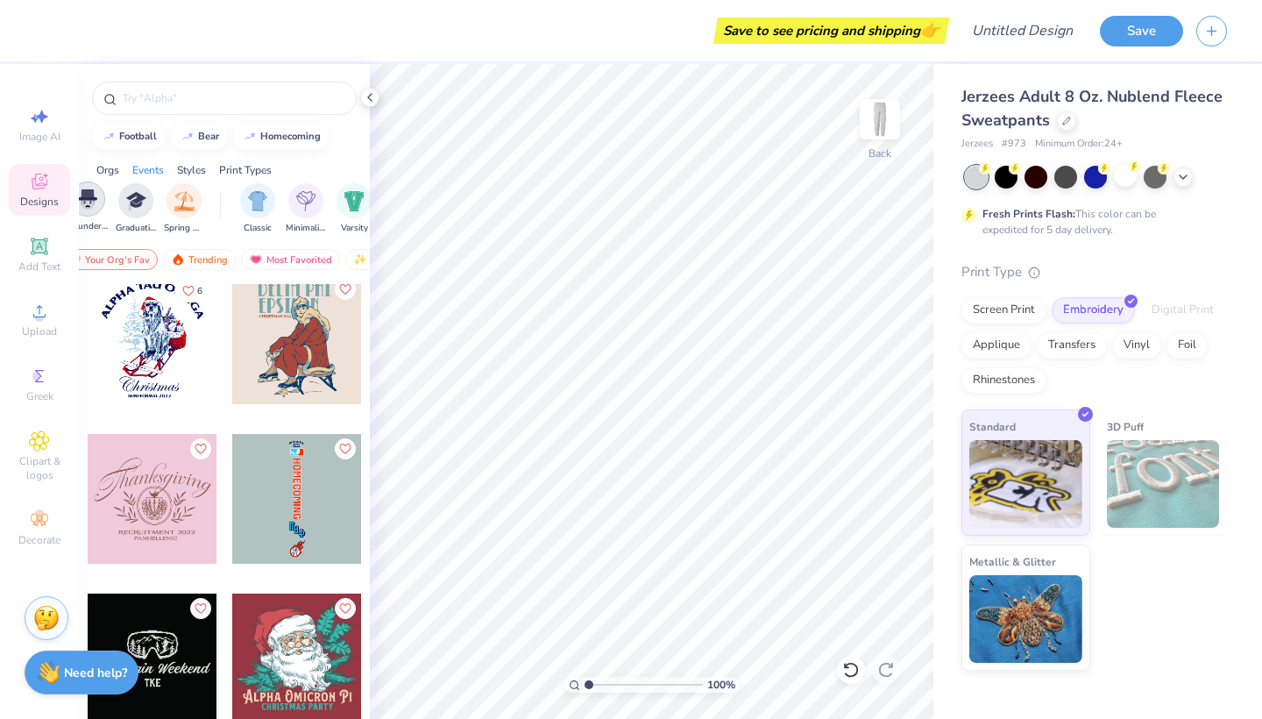
scroll to position [0, 771]
click at [253, 196] on img "filter for Classic" at bounding box center [256, 199] width 20 height 20
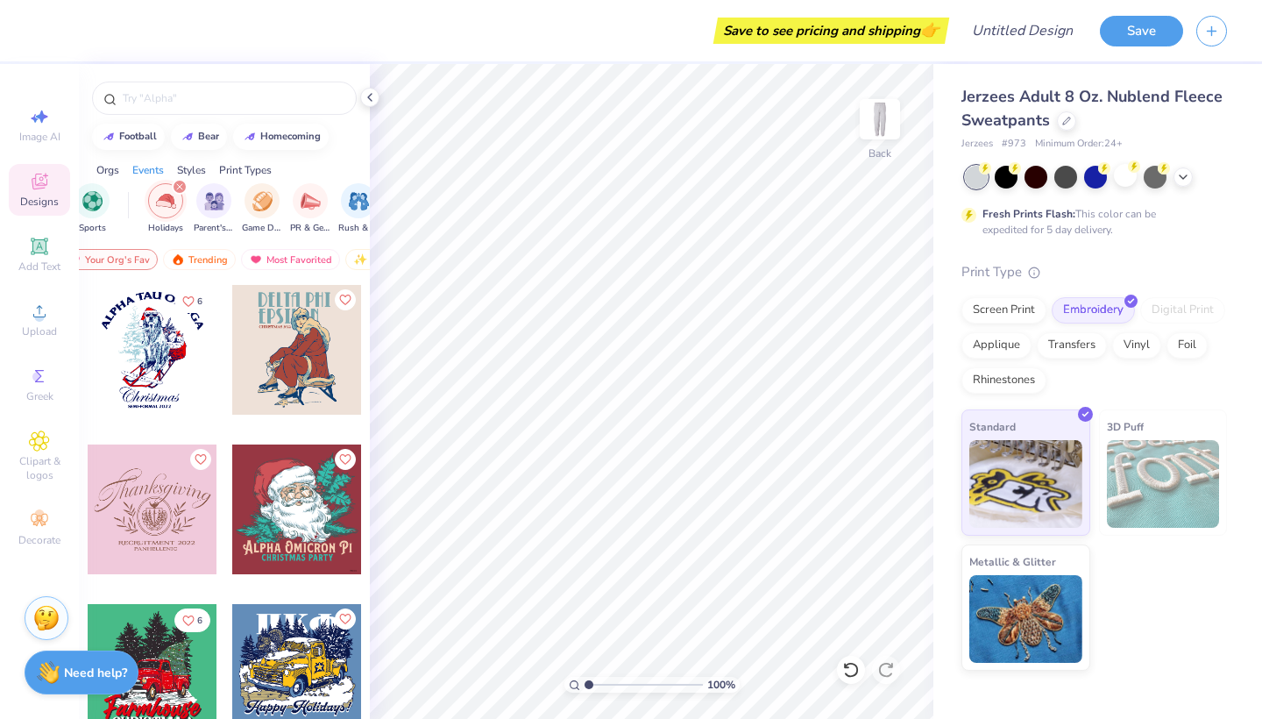
scroll to position [0, 137]
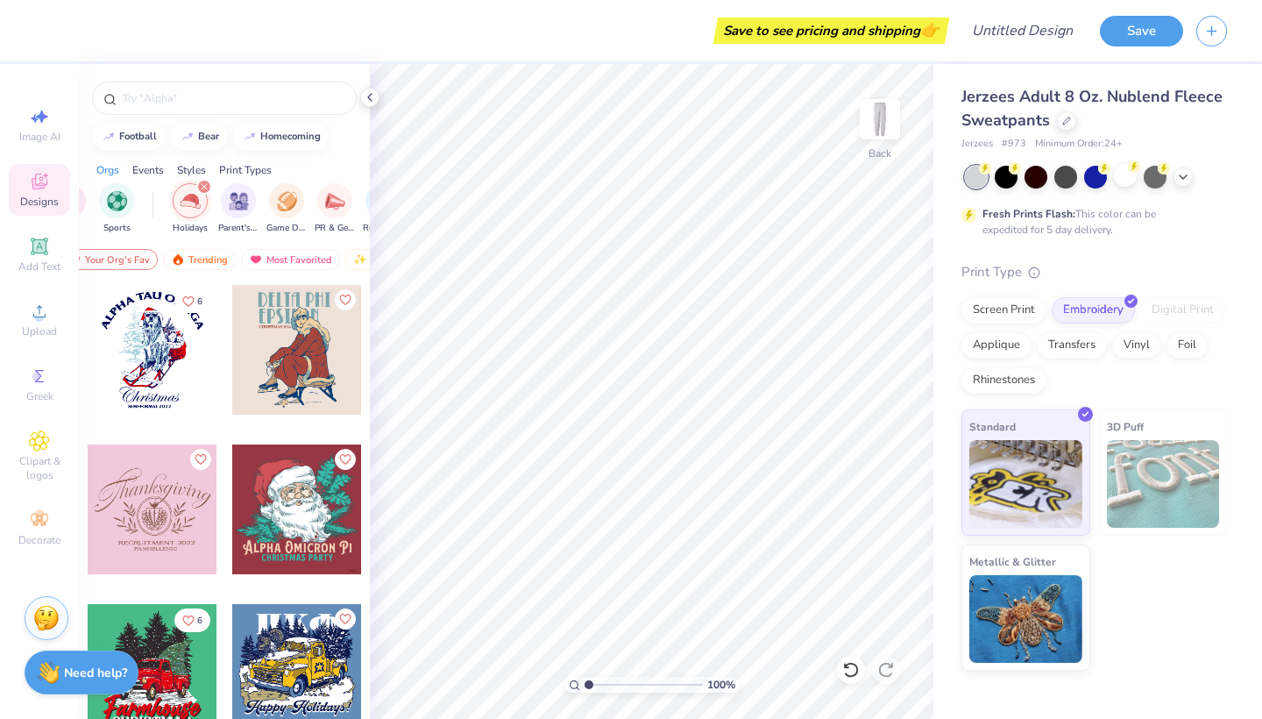
click at [202, 185] on icon "filter for Holidays" at bounding box center [204, 186] width 7 height 7
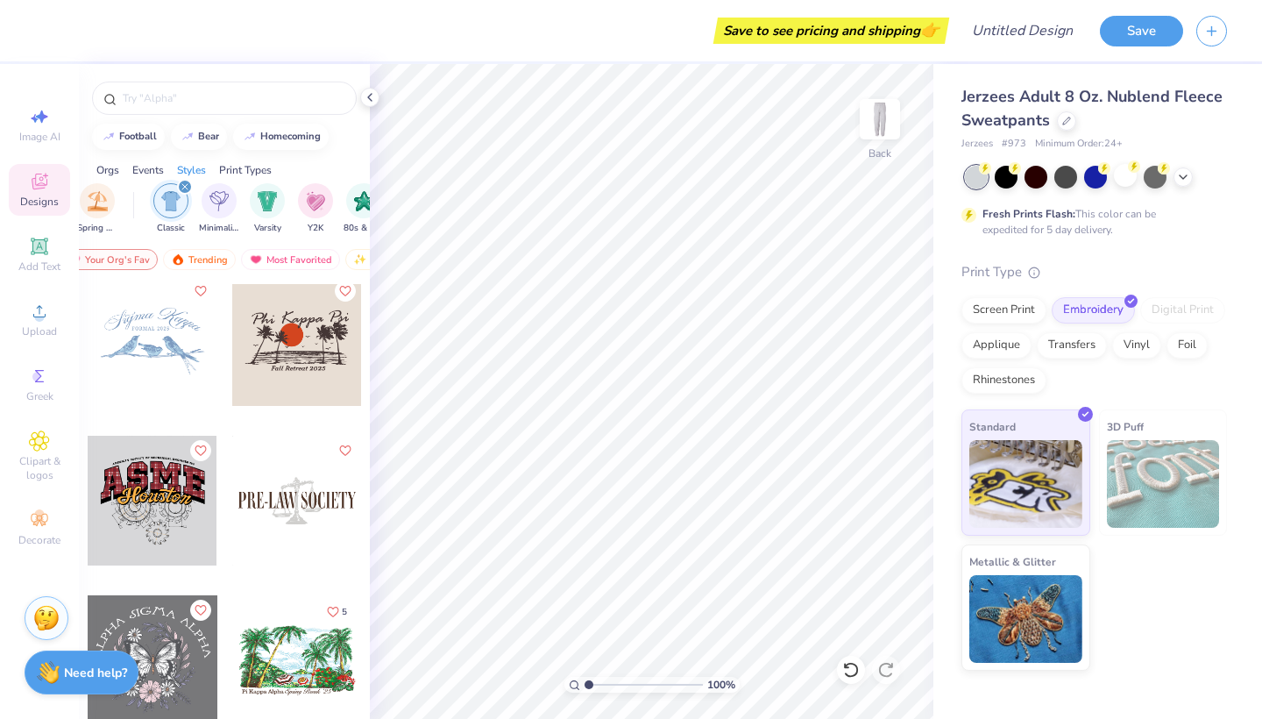
scroll to position [0, 881]
click at [158, 186] on icon "filter for Classic" at bounding box center [160, 186] width 5 height 5
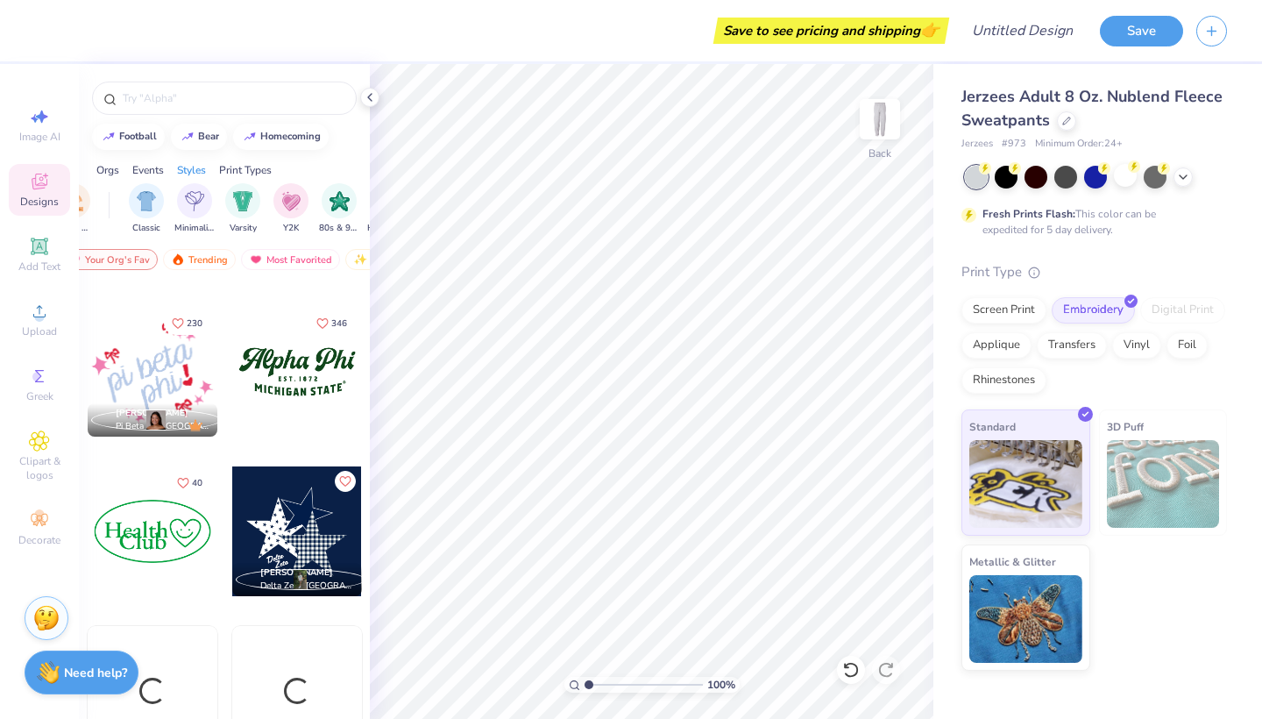
scroll to position [2052, 0]
click at [296, 205] on img "filter for Y2K" at bounding box center [290, 199] width 19 height 20
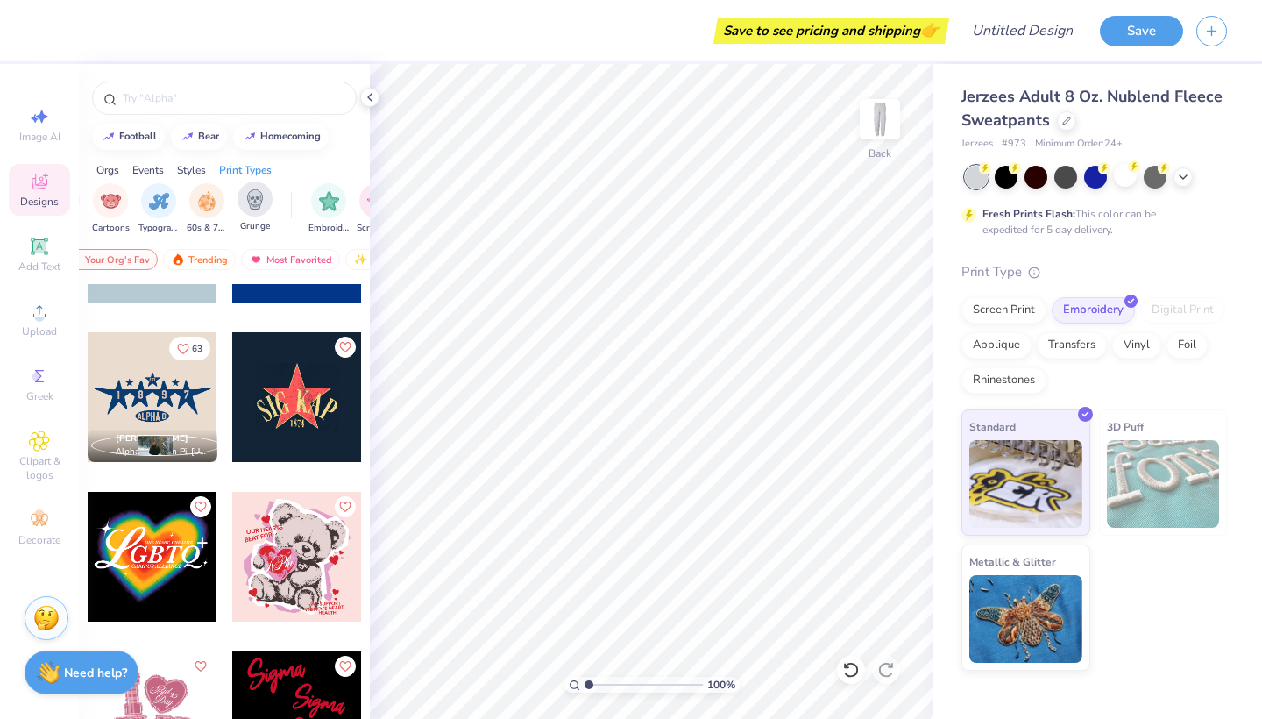
scroll to position [0, 1316]
click at [222, 206] on img "filter for Embroidery" at bounding box center [219, 199] width 20 height 20
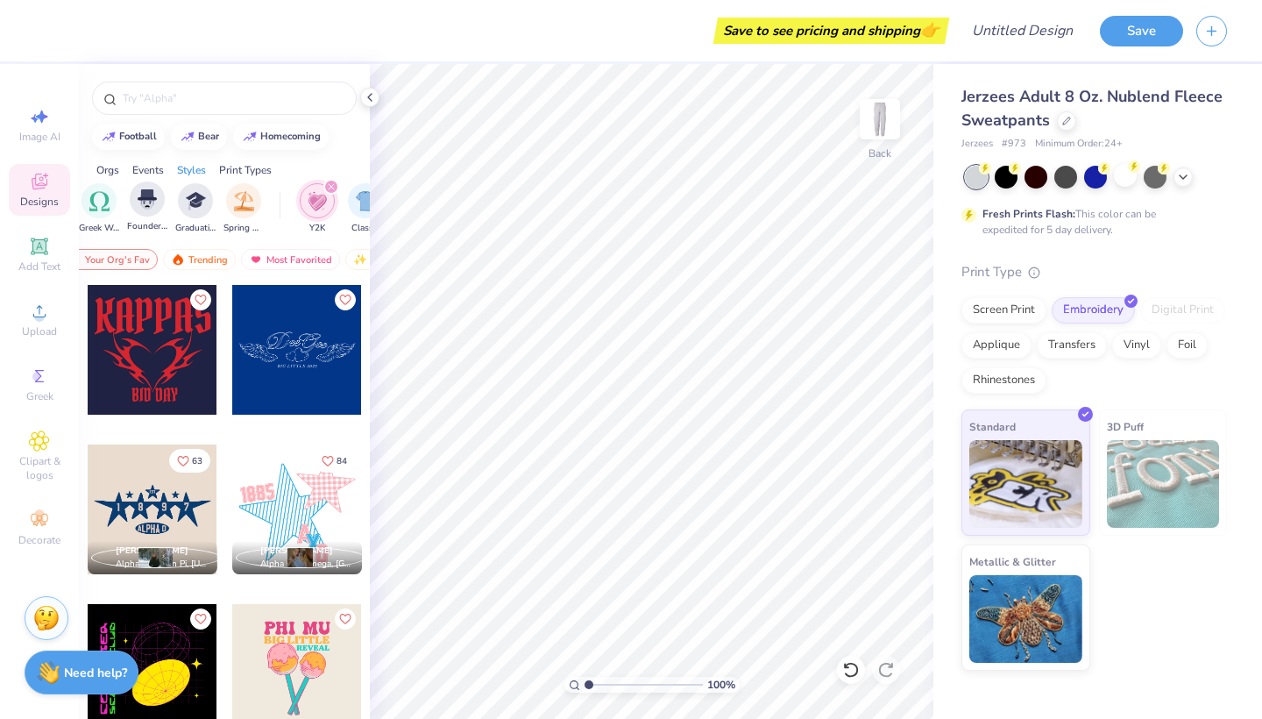
scroll to position [0, 715]
click at [327, 184] on icon "filter for Y2K" at bounding box center [326, 186] width 7 height 7
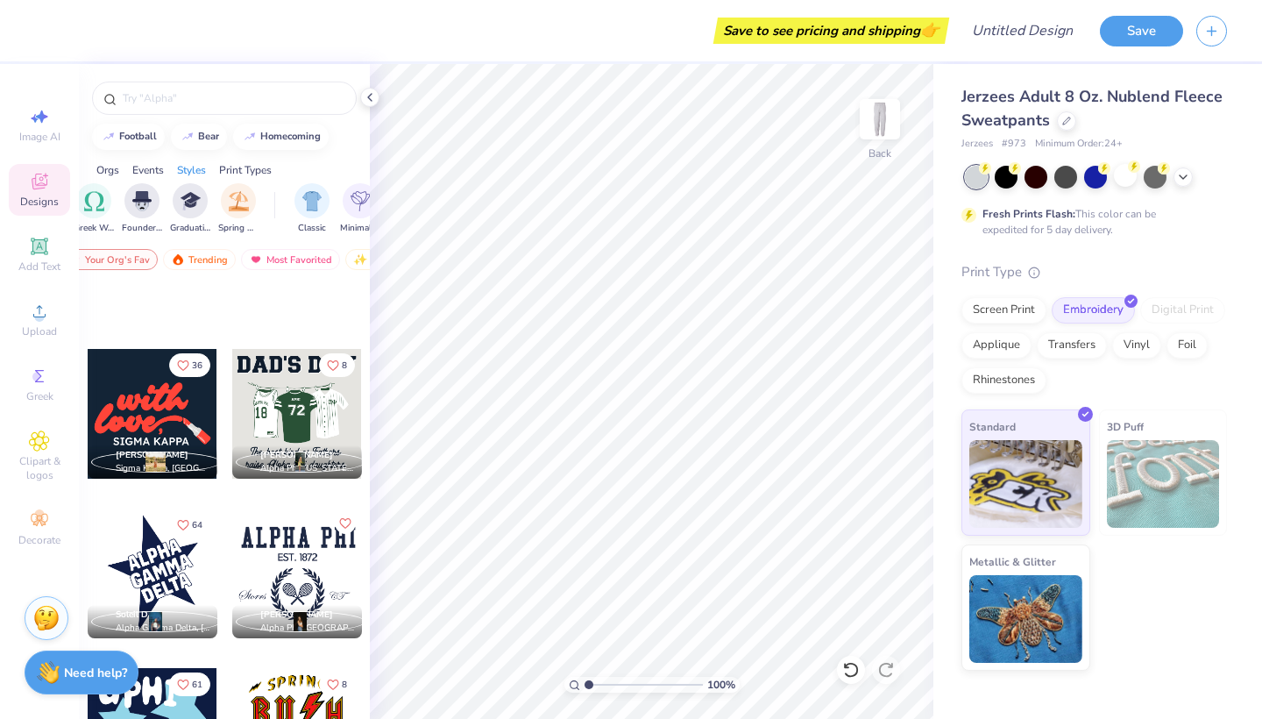
scroll to position [3822, 0]
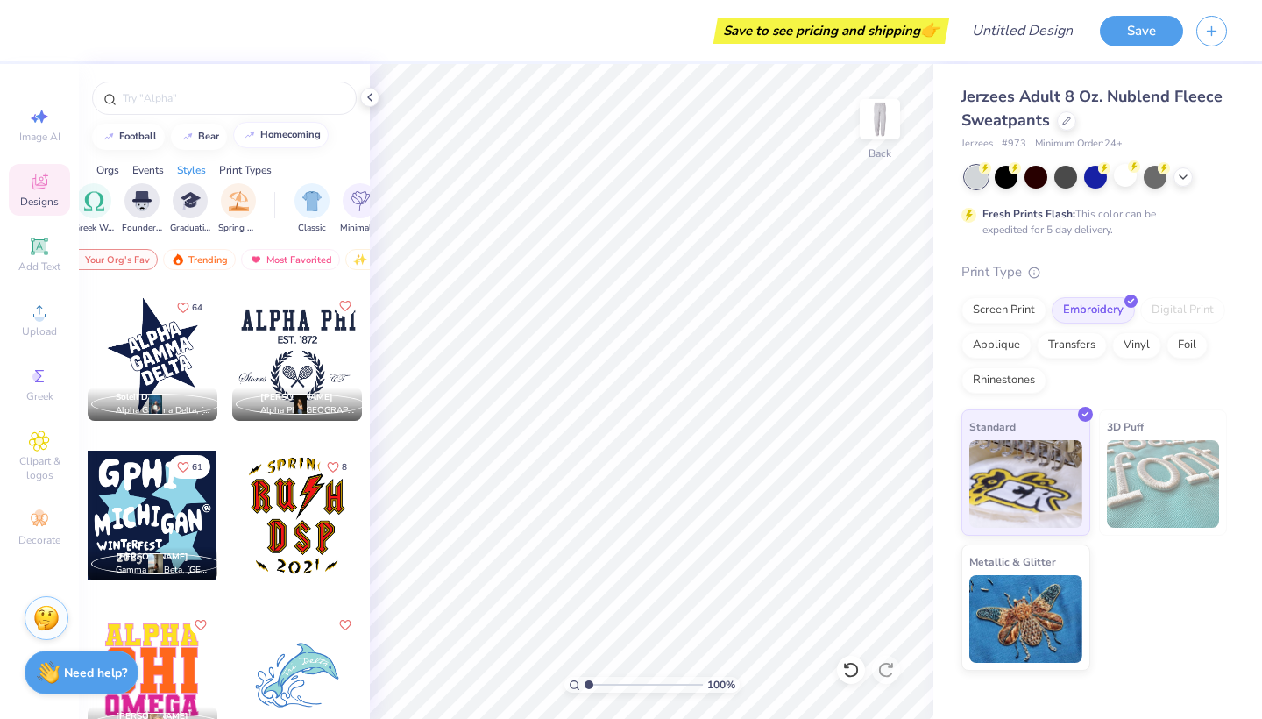
click at [261, 144] on button "homecoming" at bounding box center [281, 135] width 96 height 26
type input "homecoming"
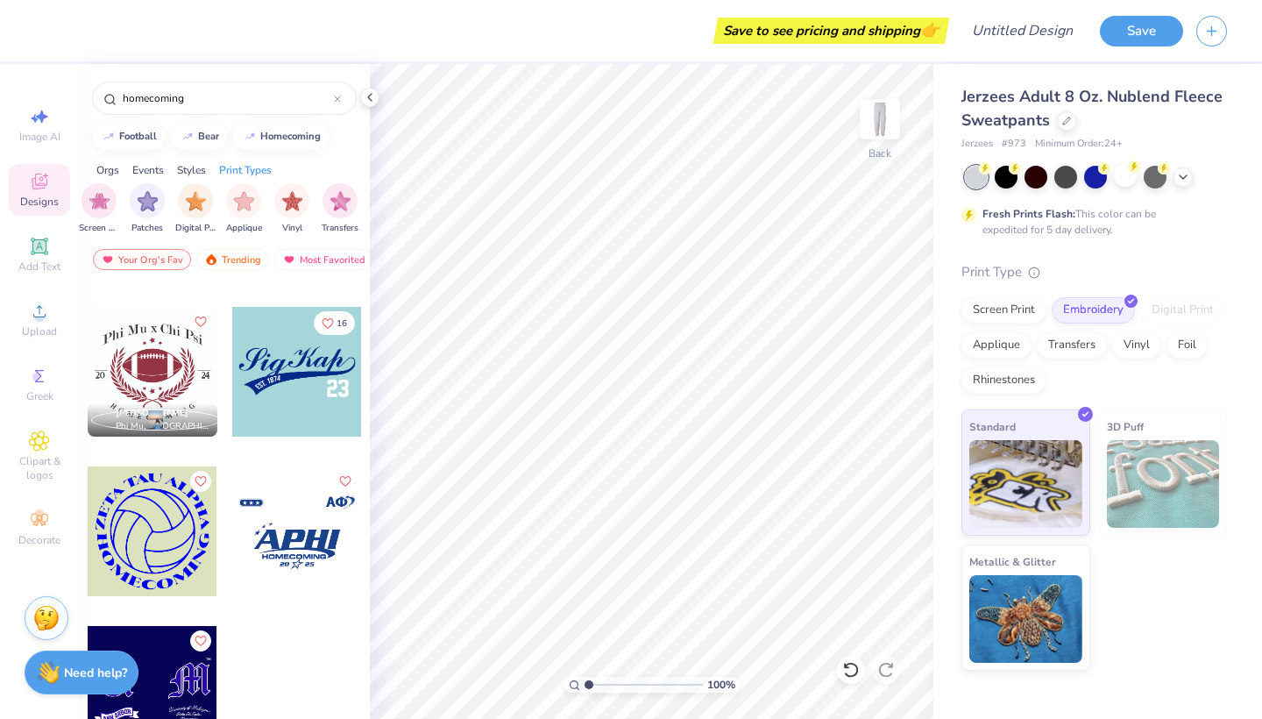
scroll to position [0, 1214]
click at [331, 187] on icon "filter for Embroidery" at bounding box center [334, 186] width 7 height 7
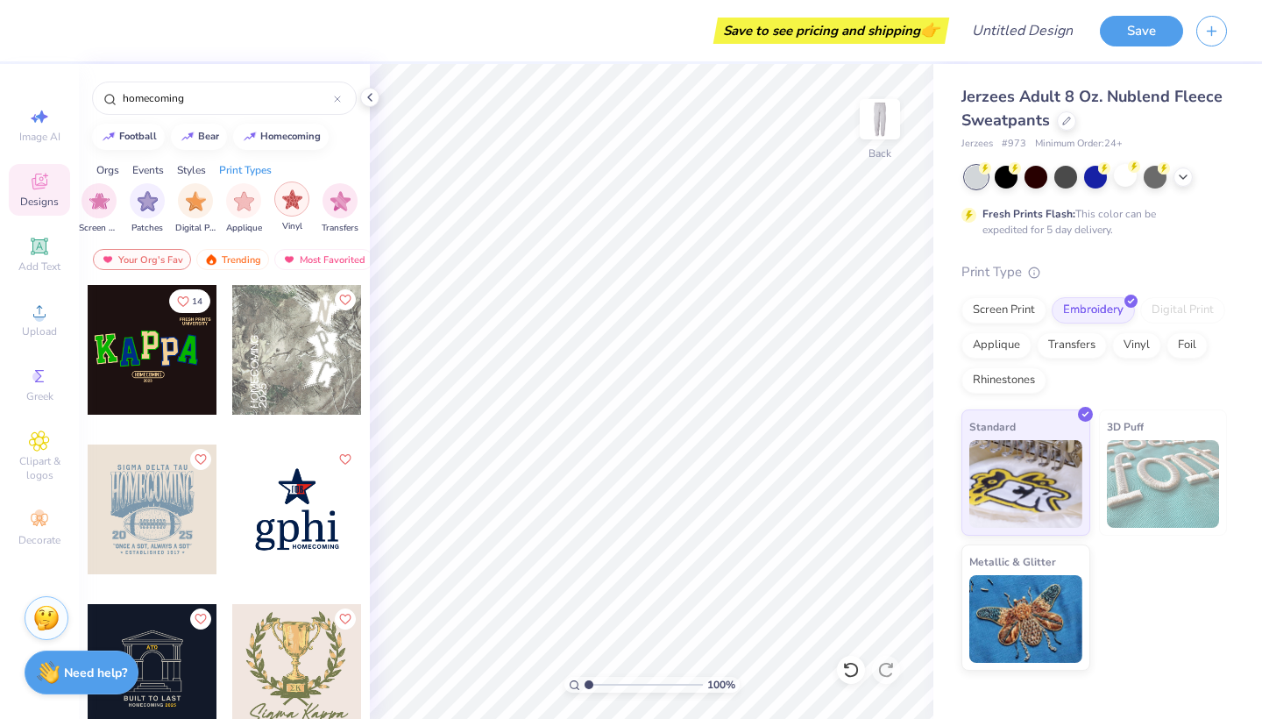
scroll to position [0, 1485]
click at [301, 204] on img "filter for Vinyl" at bounding box center [292, 199] width 20 height 20
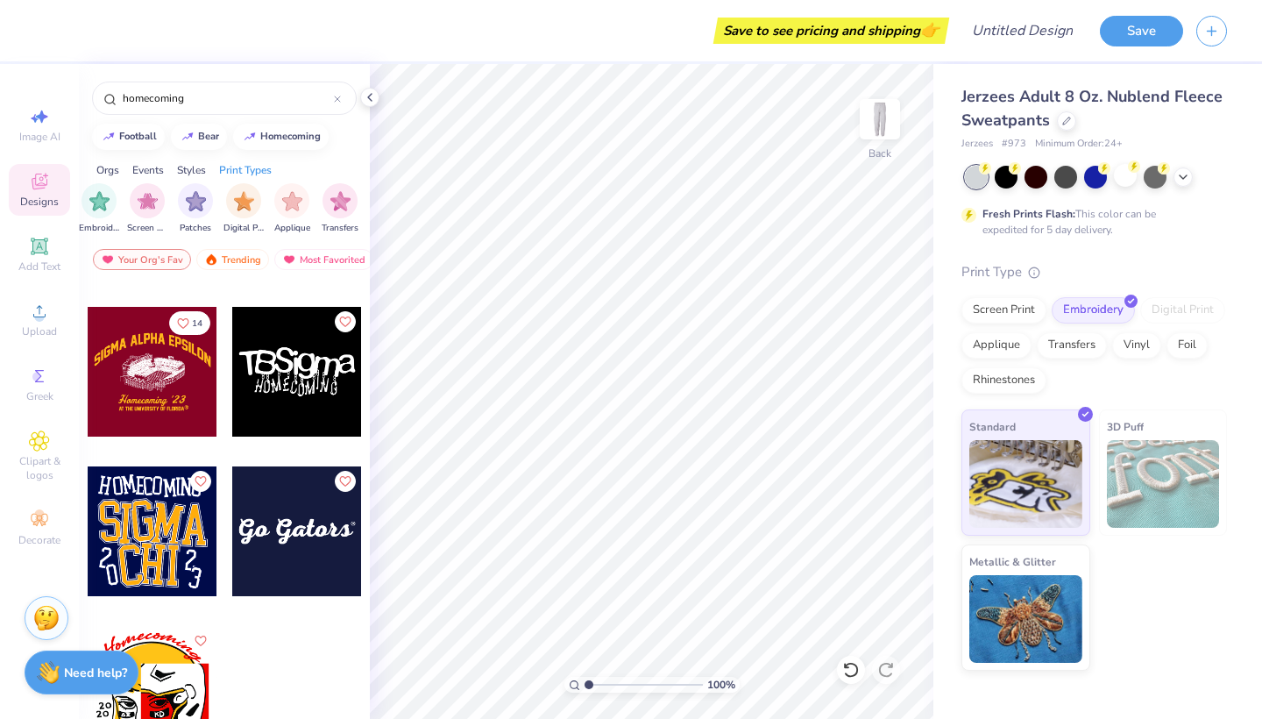
scroll to position [1254, 0]
click at [138, 206] on img "filter for Screen Print" at bounding box center [148, 199] width 20 height 20
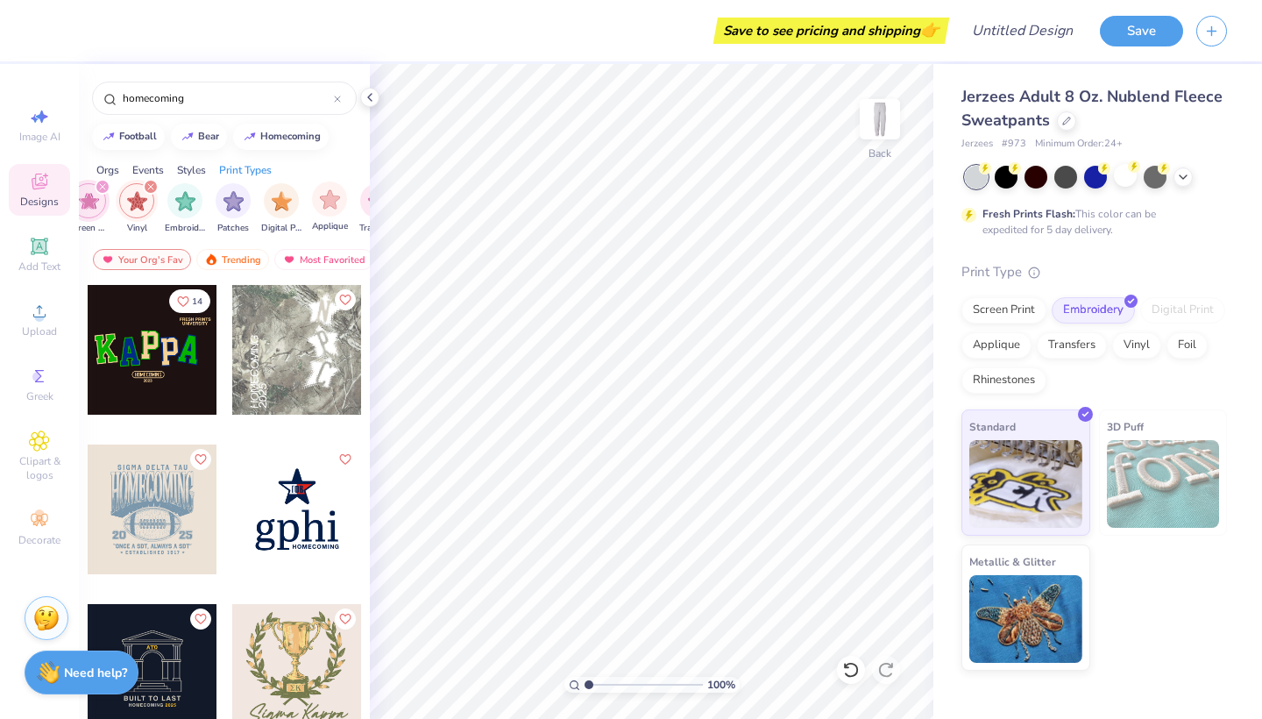
scroll to position [0, 1450]
click at [147, 190] on icon "filter for Vinyl" at bounding box center [147, 186] width 7 height 7
click at [97, 183] on icon "filter for Screen Print" at bounding box center [99, 186] width 7 height 7
